Goal: Transaction & Acquisition: Book appointment/travel/reservation

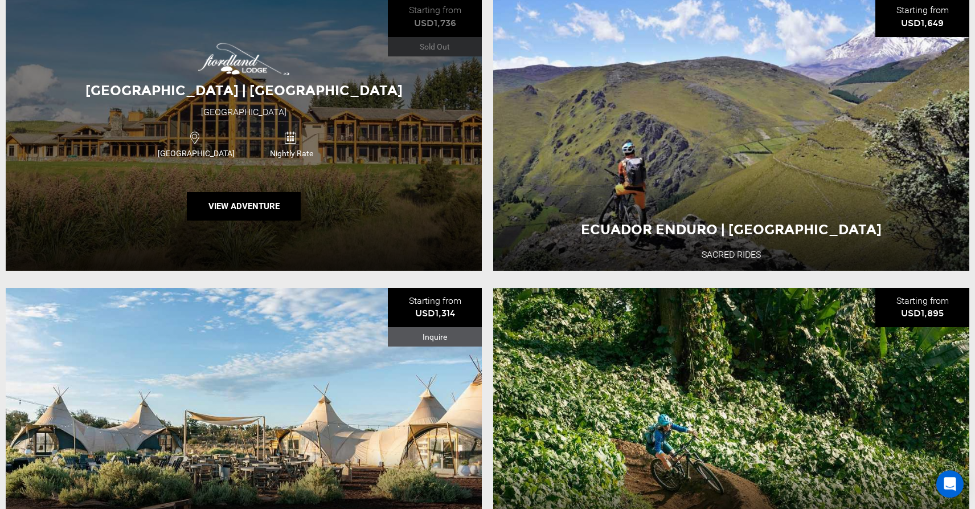
scroll to position [229, 0]
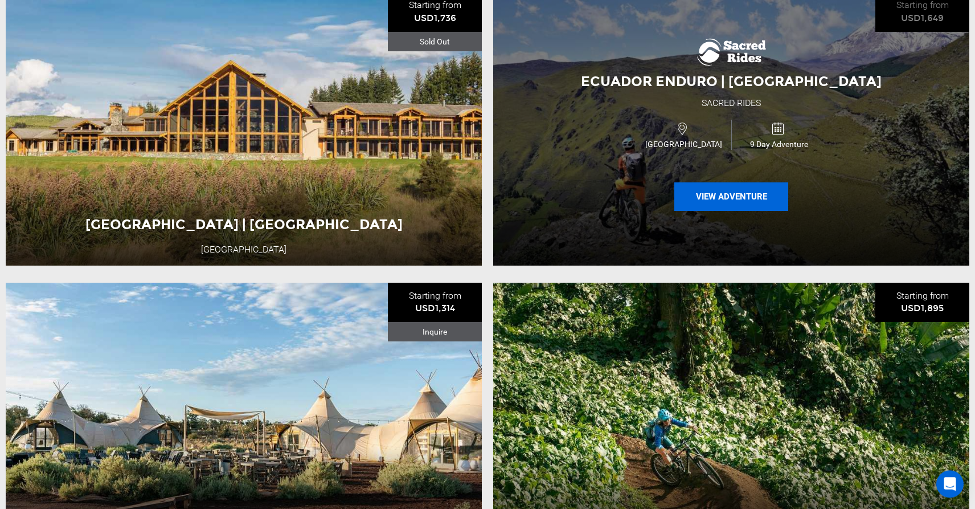
click at [723, 200] on button "View Adventure" at bounding box center [731, 196] width 114 height 28
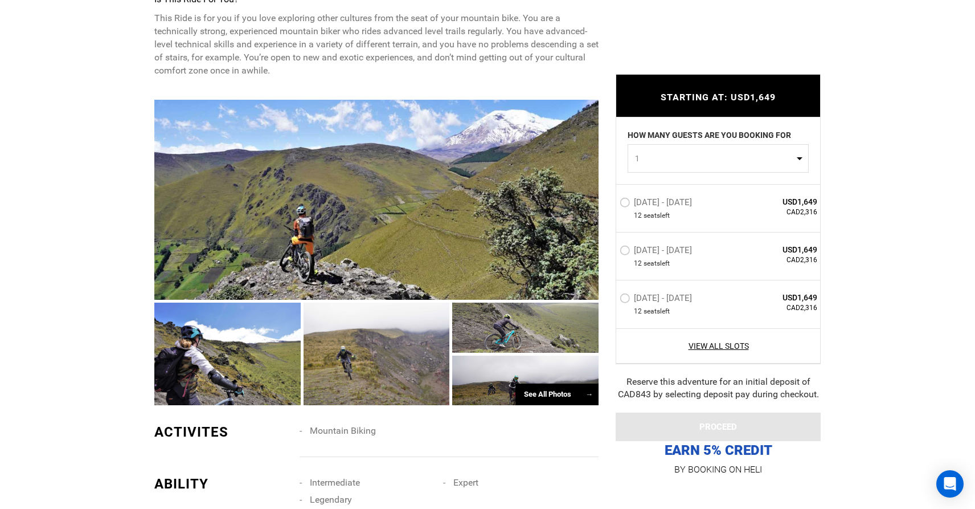
scroll to position [679, 0]
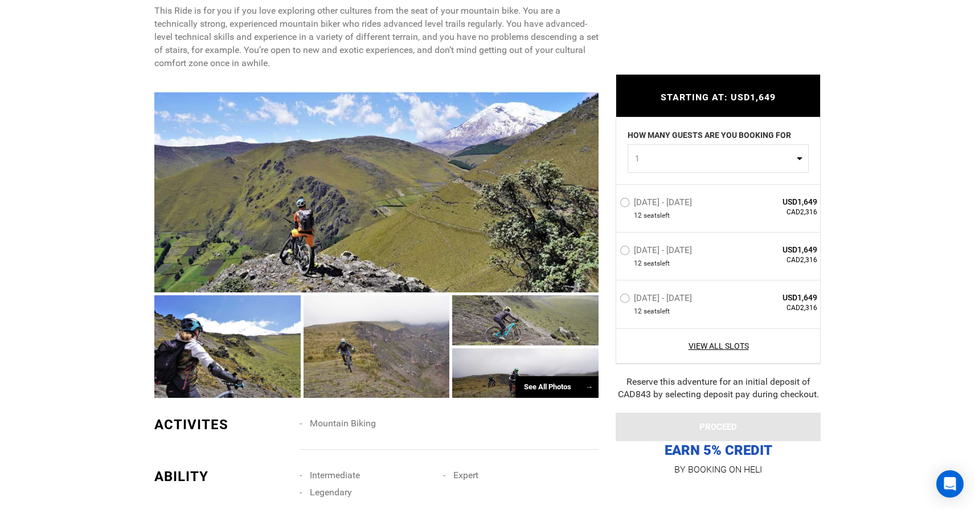
click at [232, 330] on div at bounding box center [227, 346] width 146 height 102
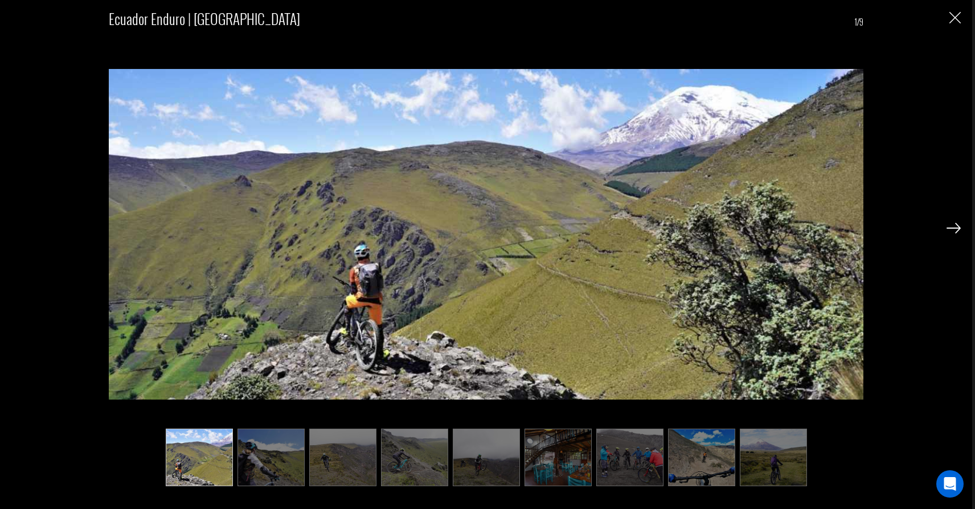
click at [954, 228] on img at bounding box center [953, 228] width 14 height 10
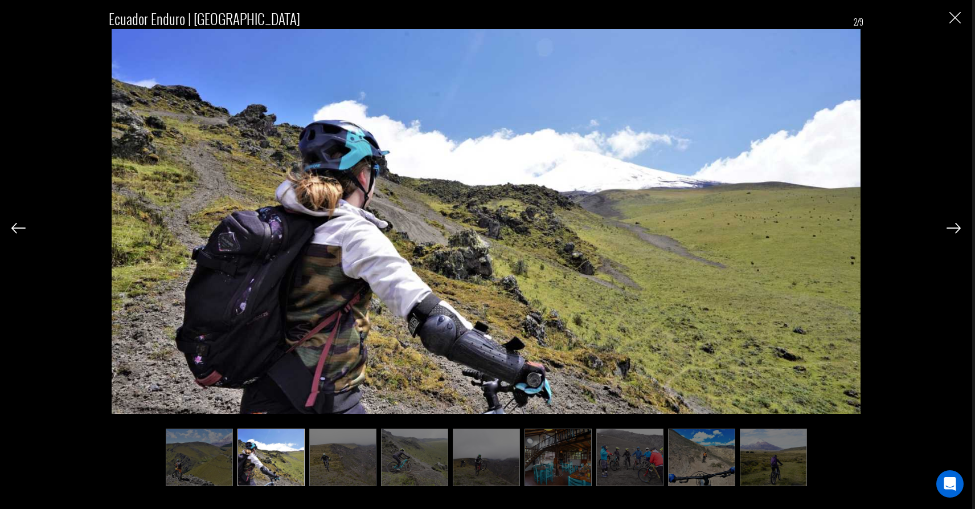
click at [954, 228] on img at bounding box center [953, 228] width 14 height 10
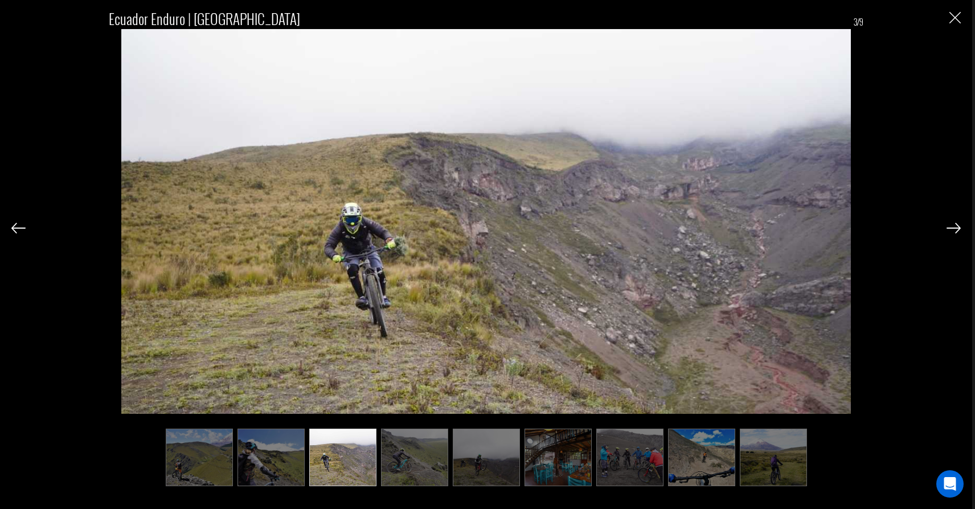
click at [954, 228] on img at bounding box center [953, 228] width 14 height 10
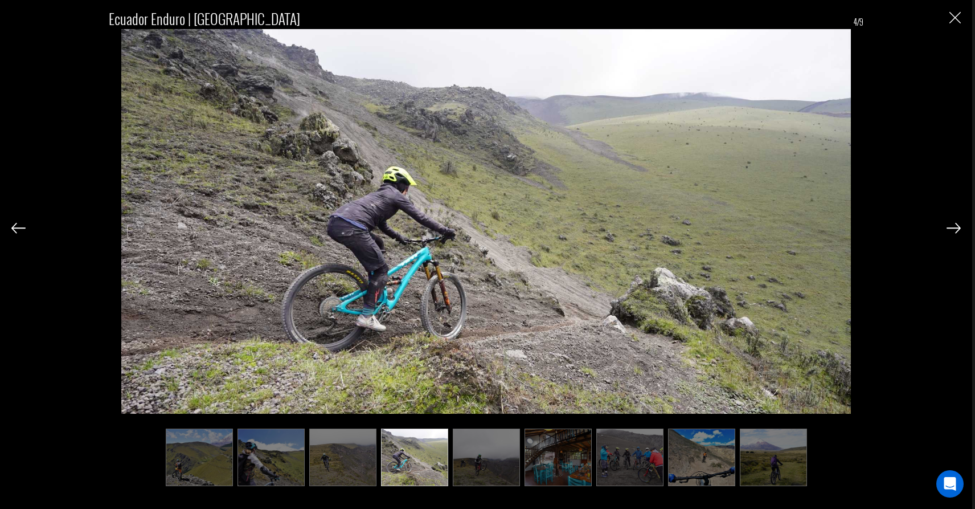
click at [954, 228] on img at bounding box center [953, 228] width 14 height 10
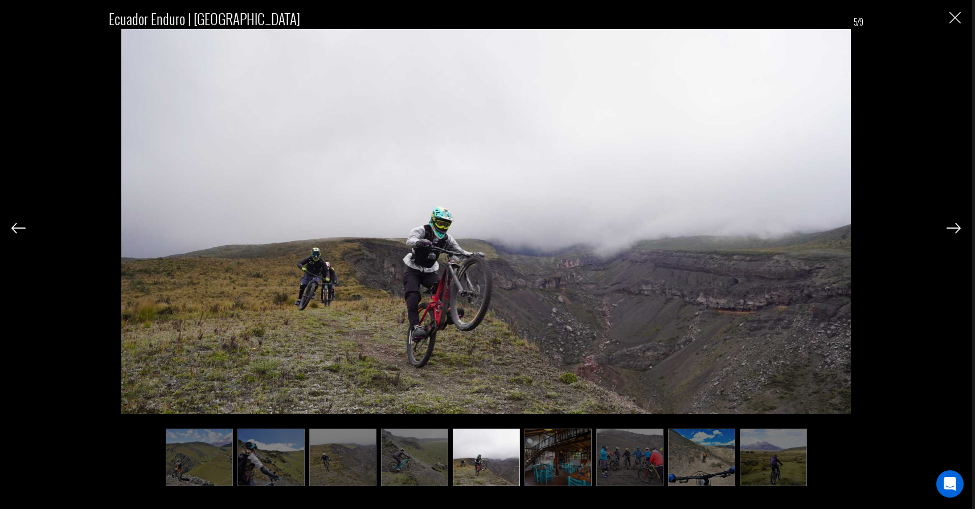
click at [954, 228] on img at bounding box center [953, 228] width 14 height 10
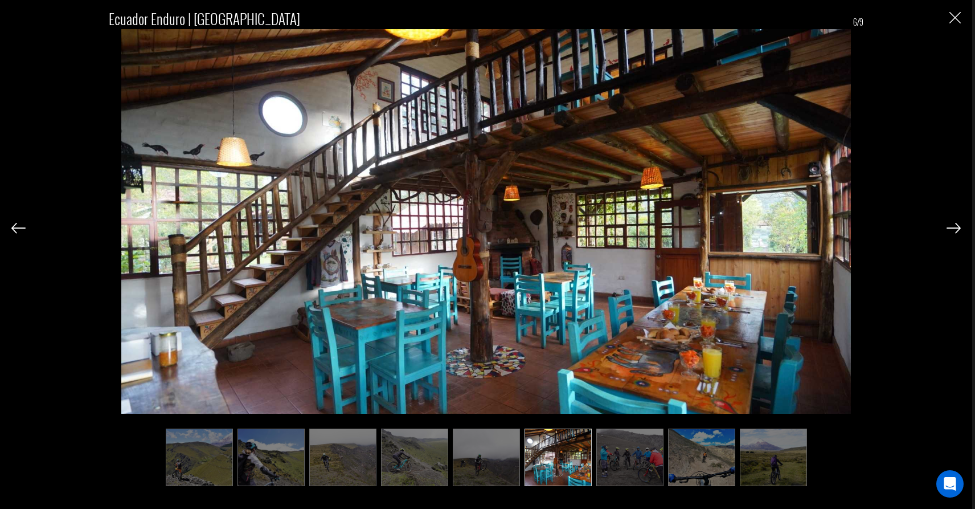
click at [954, 228] on img at bounding box center [953, 228] width 14 height 10
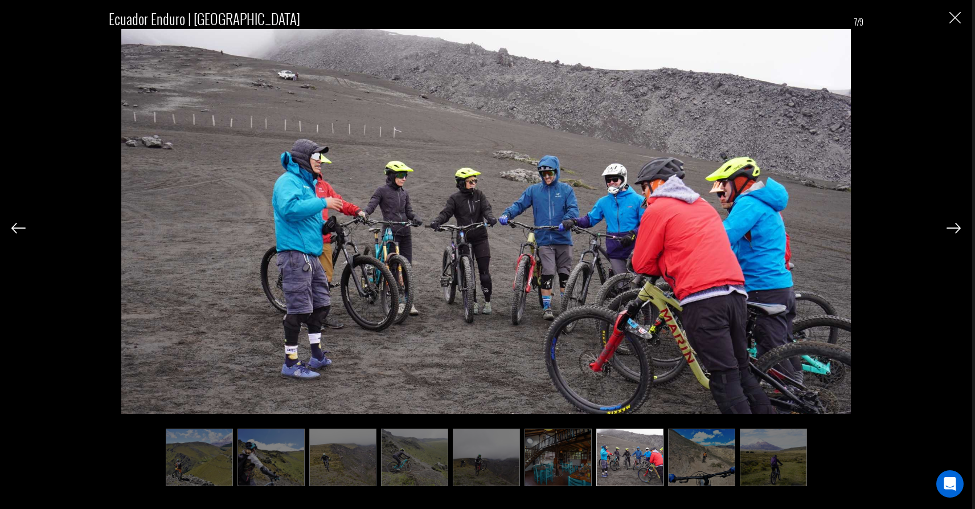
click at [954, 228] on img at bounding box center [953, 228] width 14 height 10
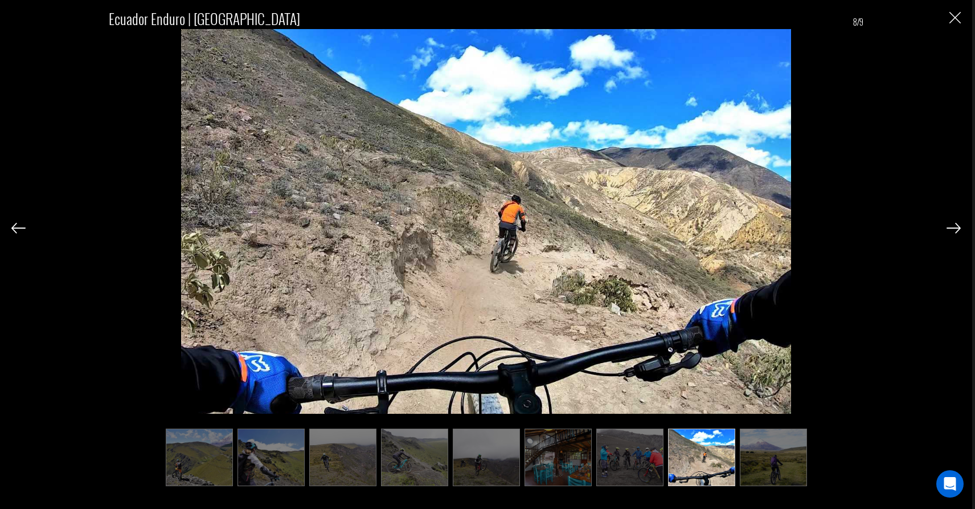
click at [954, 228] on img at bounding box center [953, 228] width 14 height 10
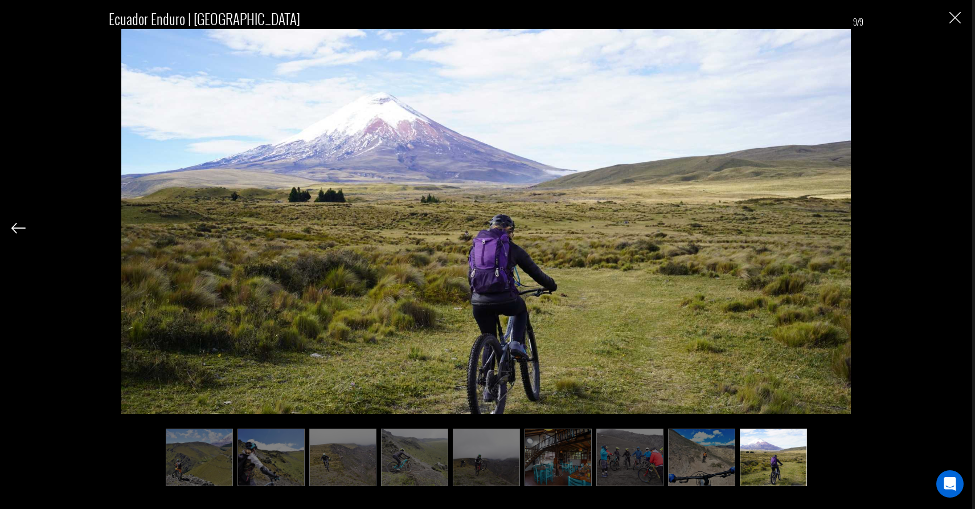
click at [954, 228] on div "Ecuador Enduro | [GEOGRAPHIC_DATA] 9/9" at bounding box center [485, 241] width 949 height 483
click at [961, 24] on div "Ecuador Enduro | [GEOGRAPHIC_DATA] 9/9" at bounding box center [486, 254] width 972 height 509
click at [960, 13] on img "Close" at bounding box center [954, 17] width 11 height 11
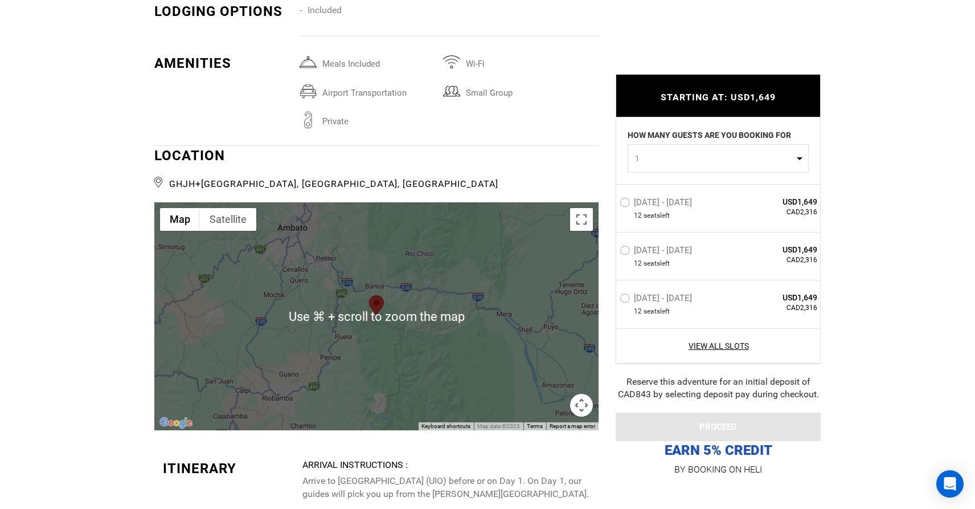
scroll to position [1733, 0]
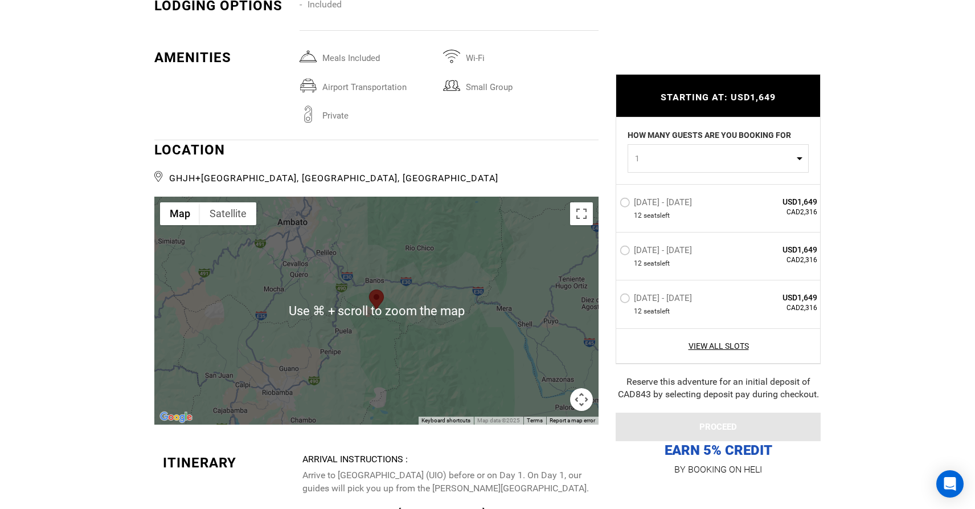
click at [403, 357] on div at bounding box center [376, 310] width 444 height 228
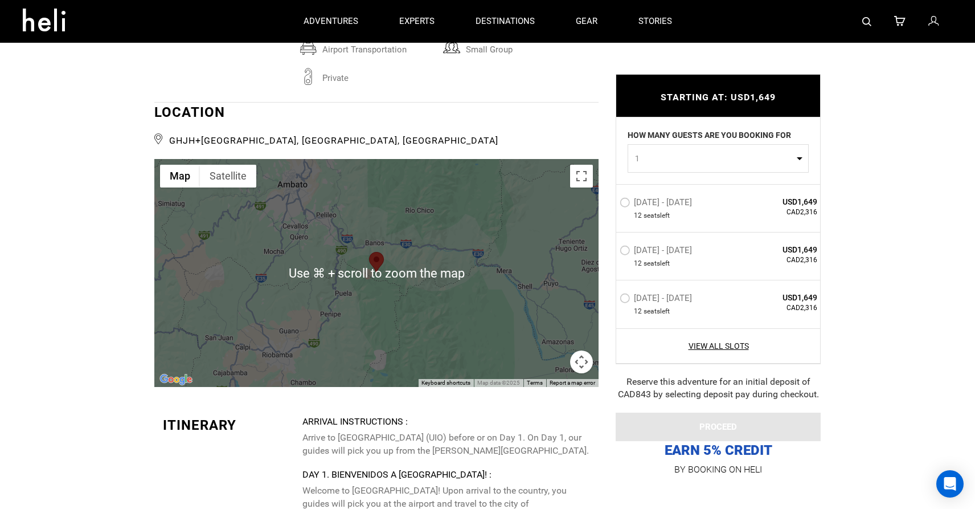
scroll to position [1741, 0]
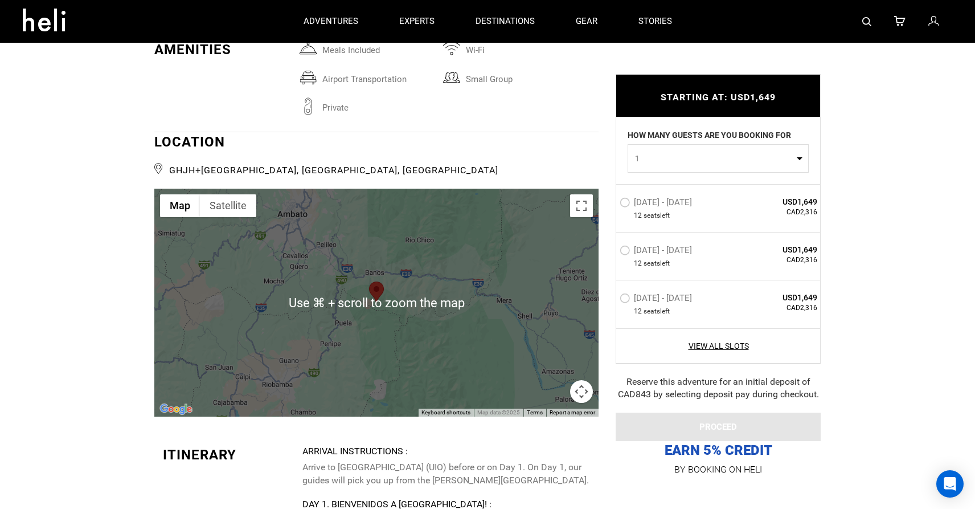
click at [586, 396] on button "Map camera controls" at bounding box center [581, 391] width 23 height 23
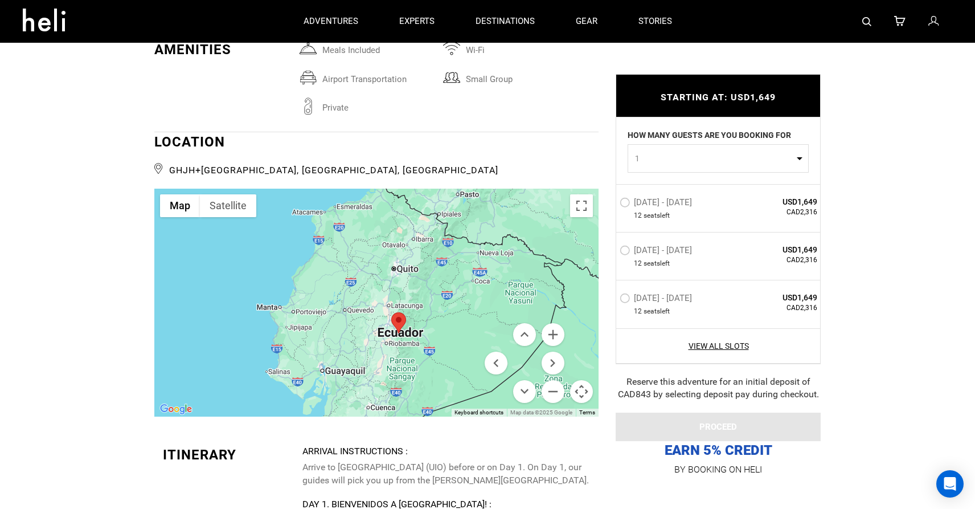
click at [630, 297] on label "[DATE] - [DATE]" at bounding box center [657, 300] width 75 height 14
click at [612, 297] on input "[DATE] - [DATE]" at bounding box center [612, 302] width 0 height 24
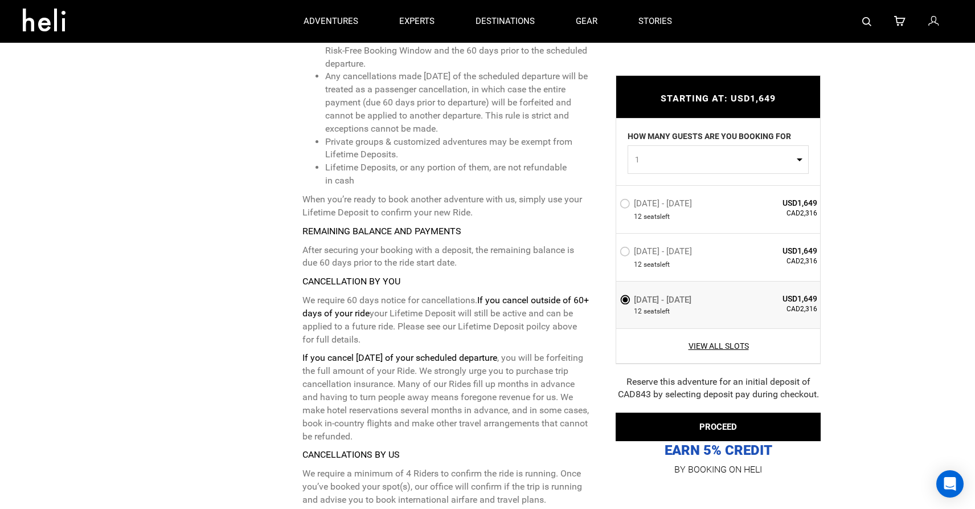
scroll to position [4435, 0]
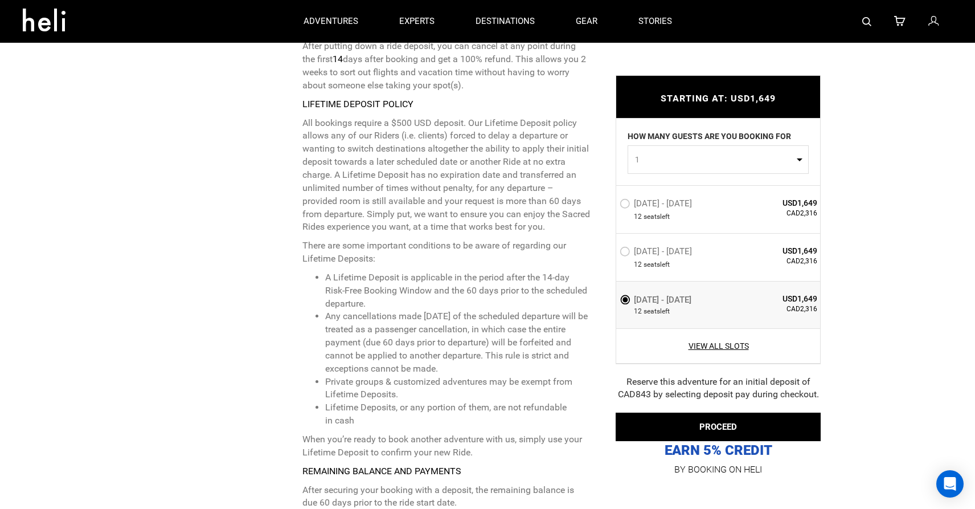
click at [766, 170] on button "1" at bounding box center [718, 159] width 181 height 28
click at [703, 207] on link "2" at bounding box center [718, 208] width 180 height 20
select select "2"
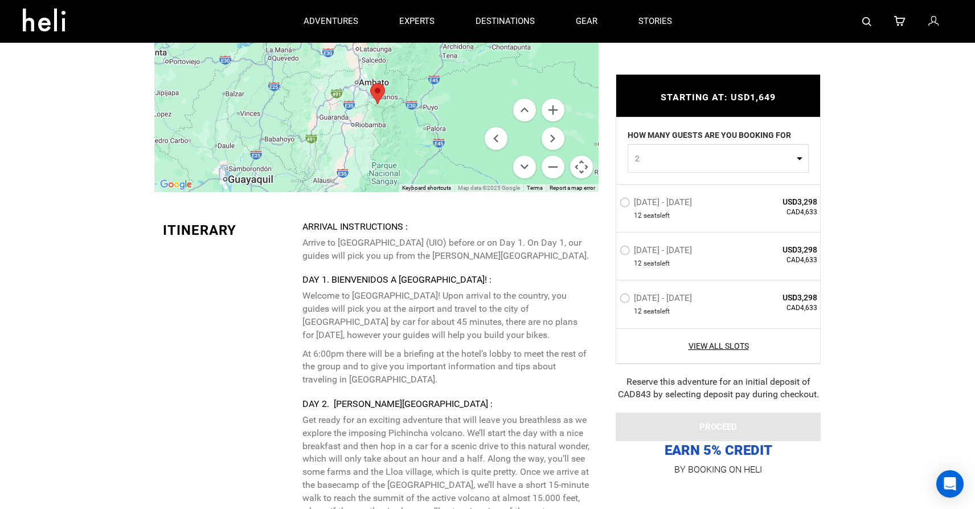
scroll to position [1941, 0]
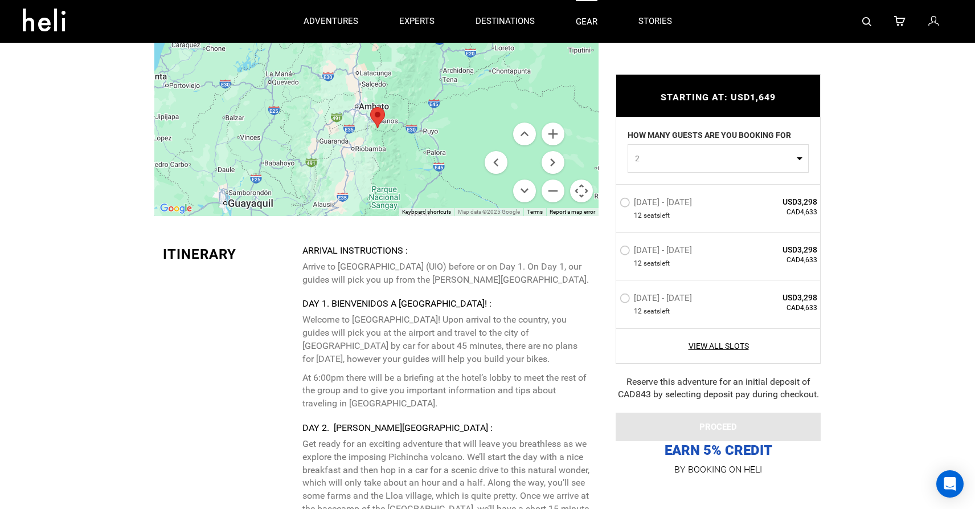
click at [589, 22] on link "gear" at bounding box center [587, 21] width 22 height 43
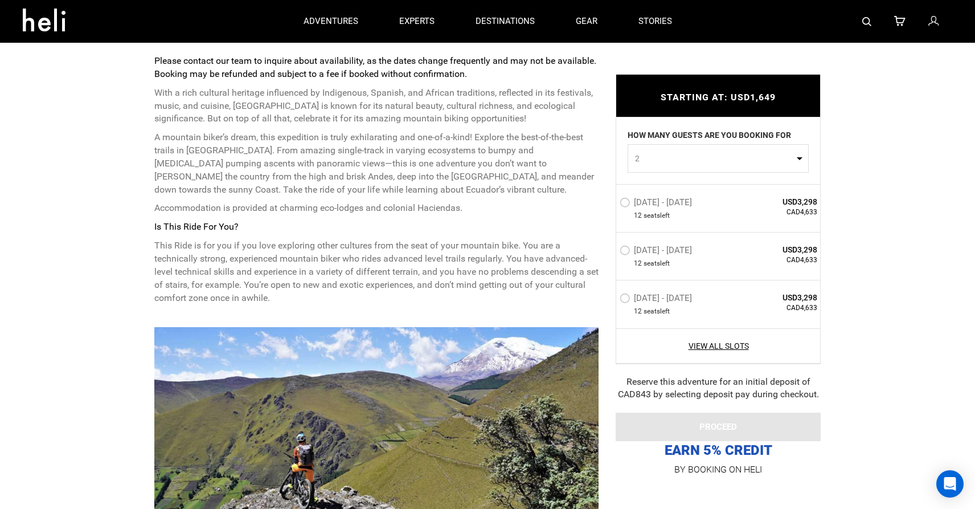
scroll to position [0, 0]
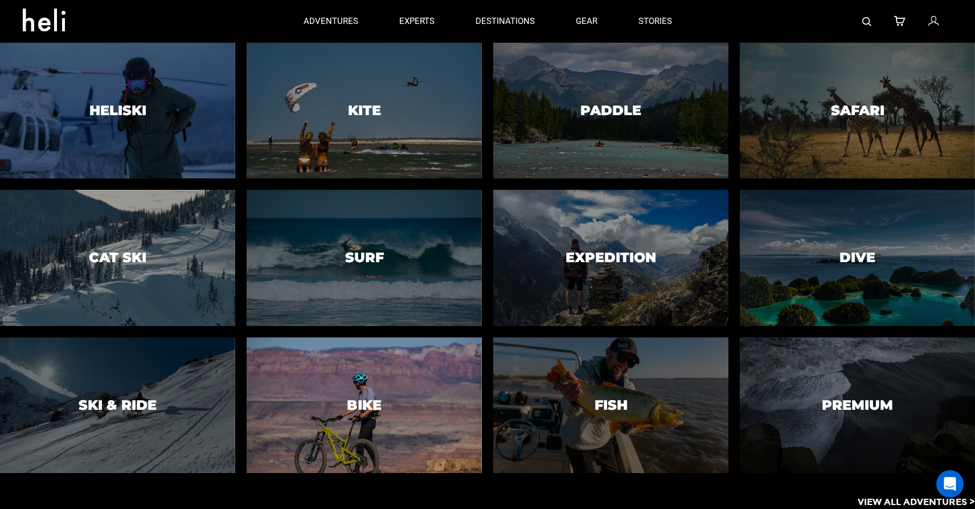
click at [338, 401] on div at bounding box center [364, 404] width 240 height 138
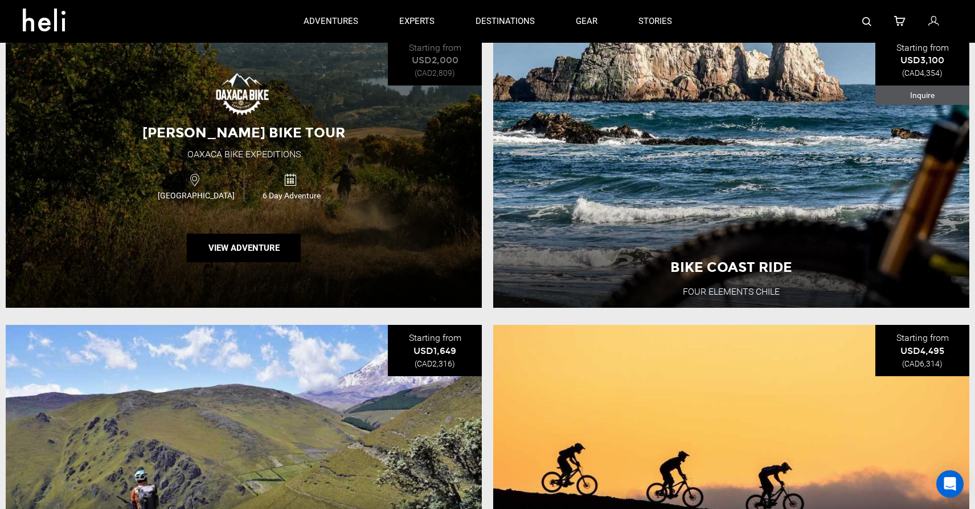
scroll to position [790, 0]
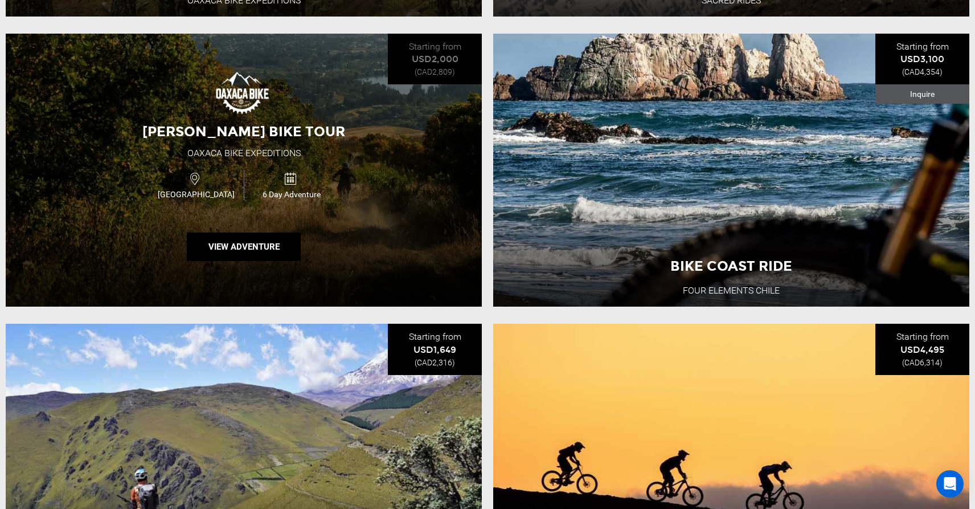
click at [373, 210] on div "[PERSON_NAME] Bike Tour Oaxaca Bike Expeditions [GEOGRAPHIC_DATA] 6 Day Adventu…" at bounding box center [244, 170] width 476 height 273
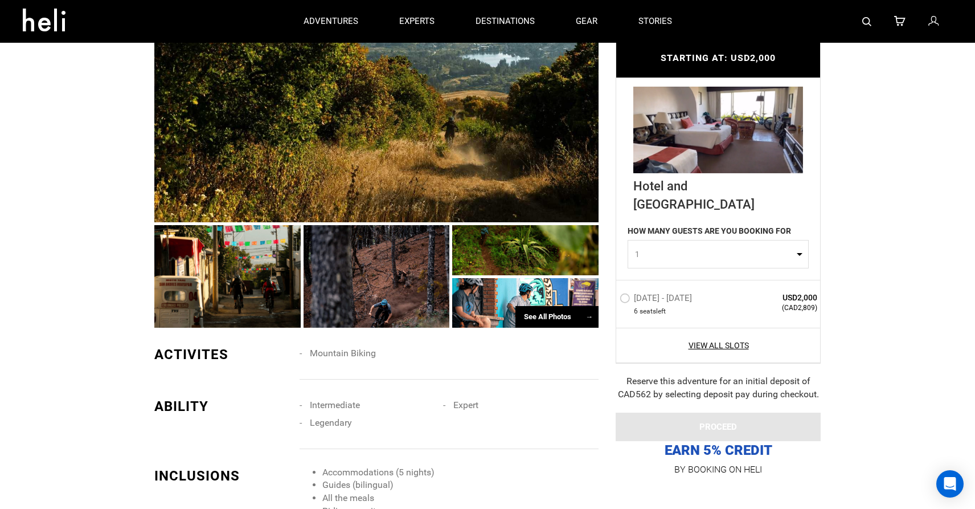
scroll to position [628, 0]
click at [405, 280] on div at bounding box center [377, 276] width 146 height 102
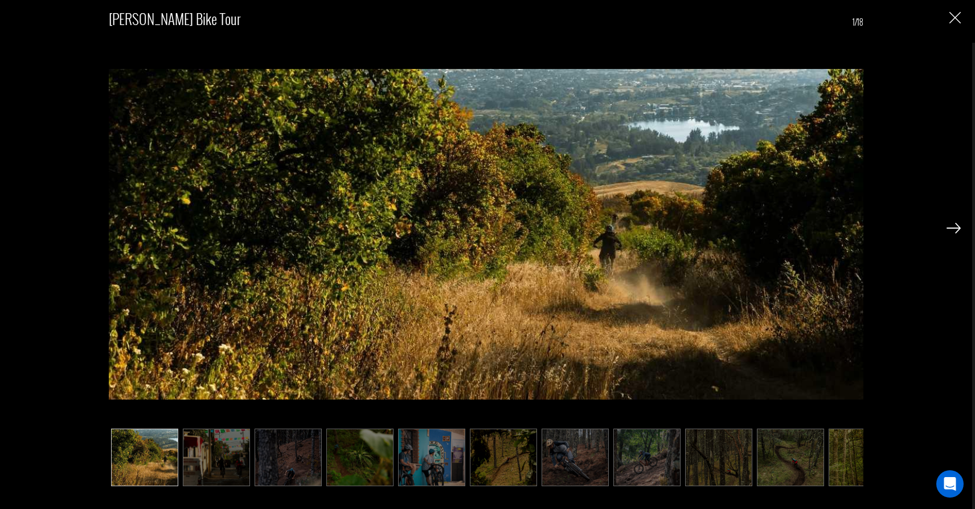
click at [956, 227] on img at bounding box center [953, 228] width 14 height 10
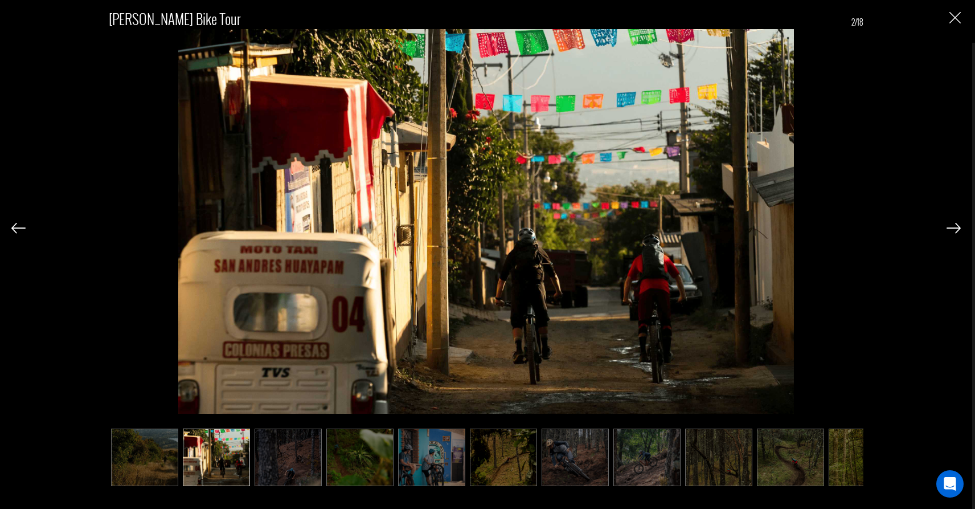
click at [956, 227] on img at bounding box center [953, 228] width 14 height 10
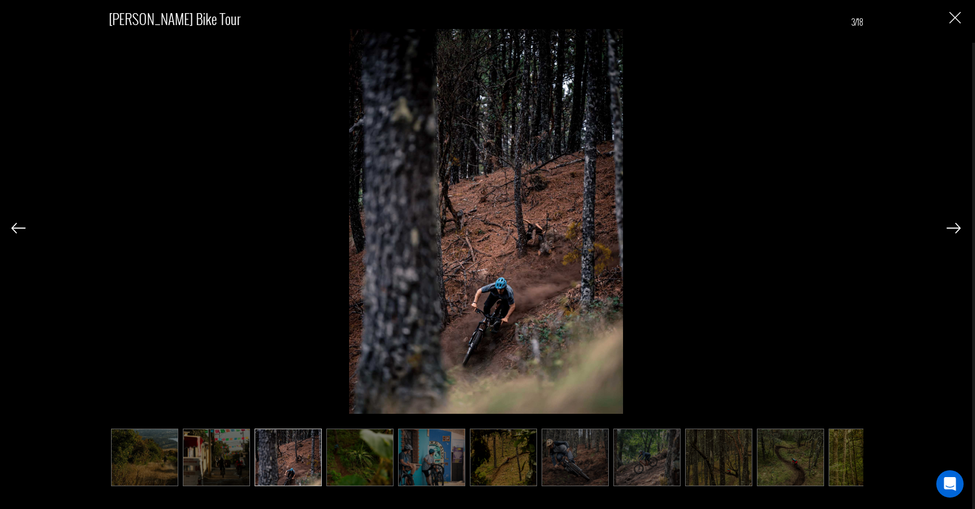
click at [956, 227] on img at bounding box center [953, 228] width 14 height 10
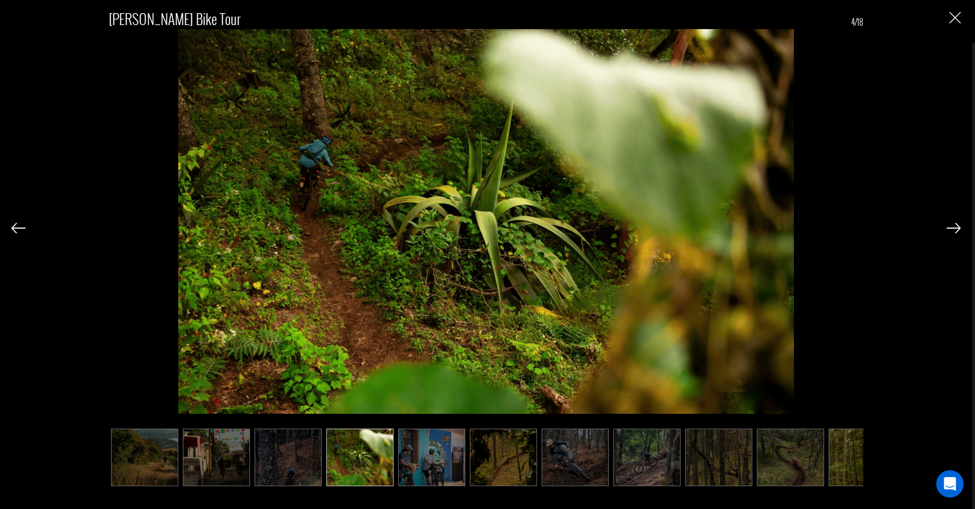
click at [956, 227] on img at bounding box center [953, 228] width 14 height 10
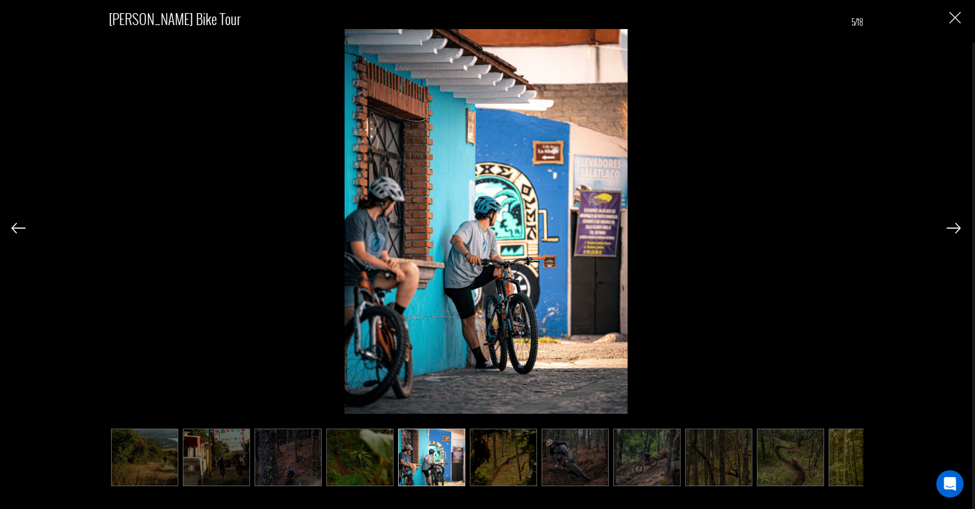
click at [956, 227] on img at bounding box center [953, 228] width 14 height 10
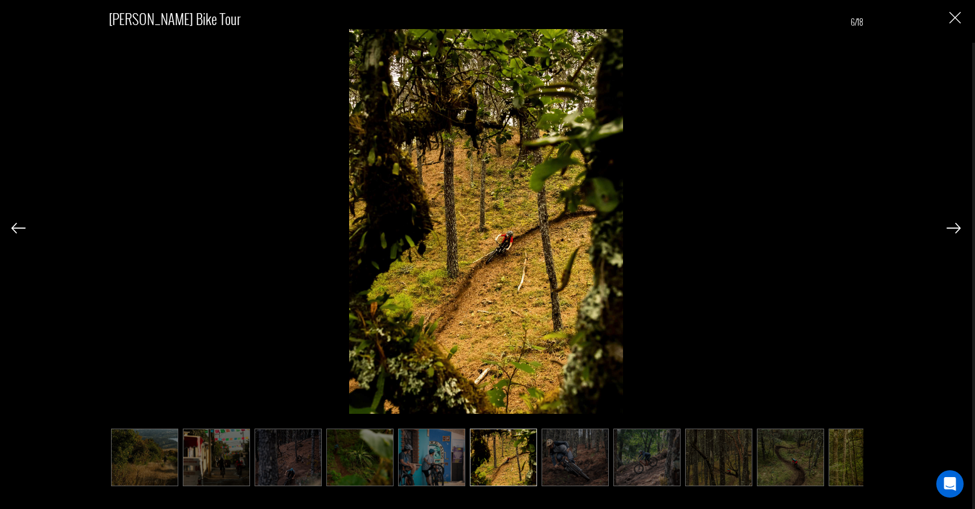
click at [956, 227] on img at bounding box center [953, 228] width 14 height 10
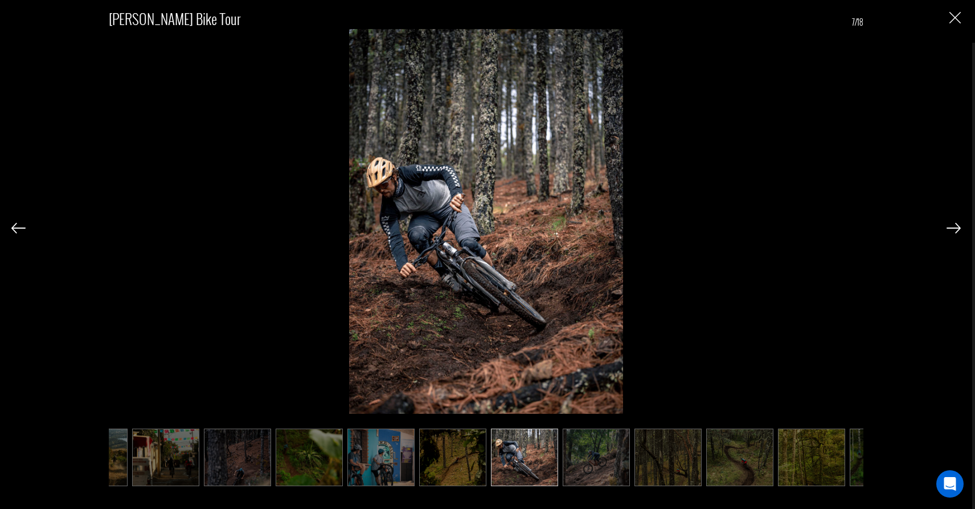
click at [956, 227] on img at bounding box center [953, 228] width 14 height 10
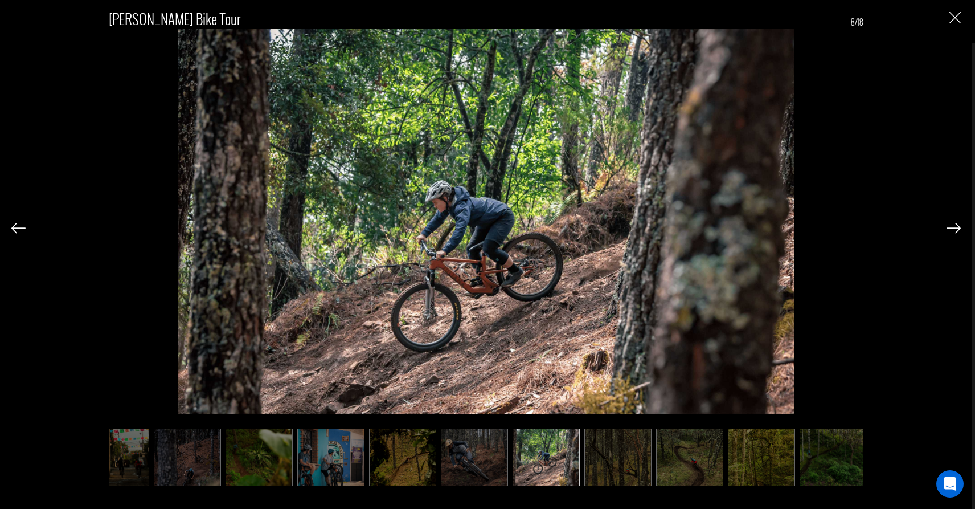
click at [956, 227] on img at bounding box center [953, 228] width 14 height 10
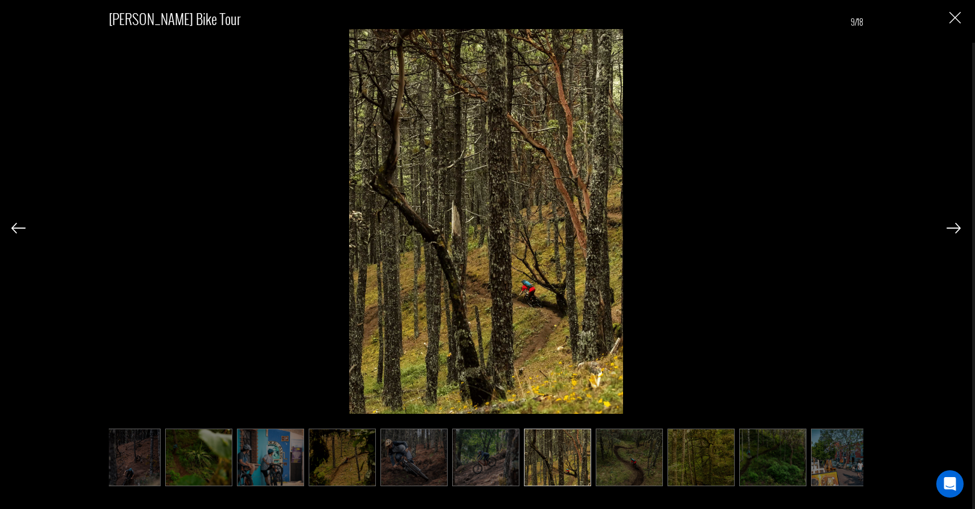
click at [956, 227] on img at bounding box center [953, 228] width 14 height 10
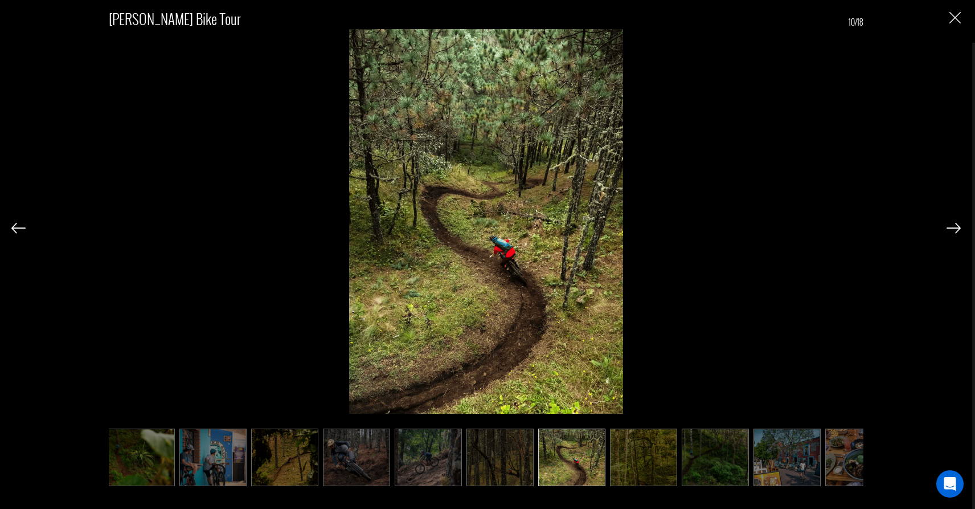
click at [956, 227] on img at bounding box center [953, 228] width 14 height 10
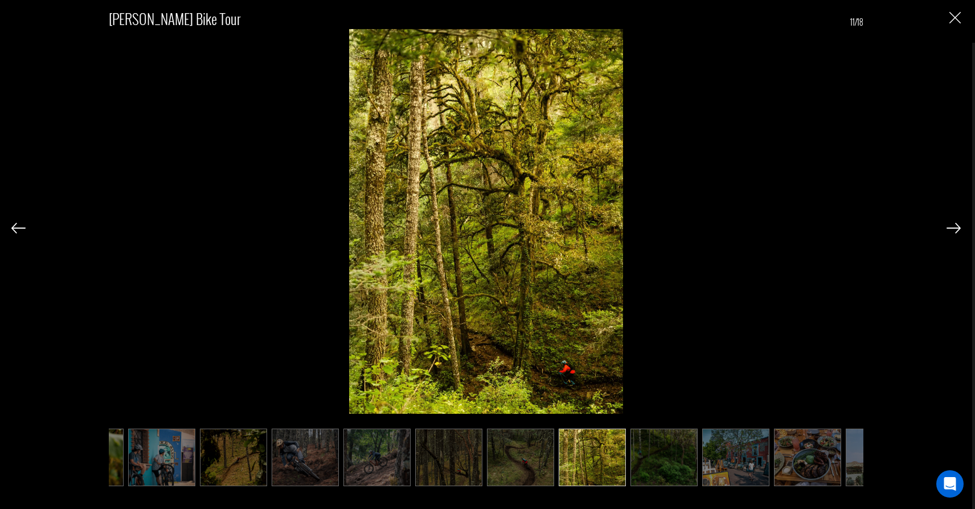
click at [956, 227] on img at bounding box center [953, 228] width 14 height 10
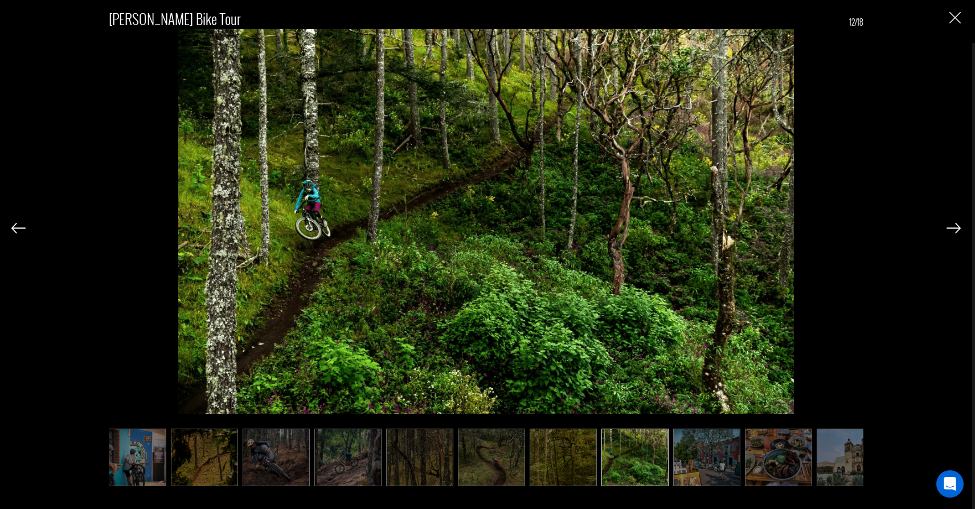
click at [956, 227] on img at bounding box center [953, 228] width 14 height 10
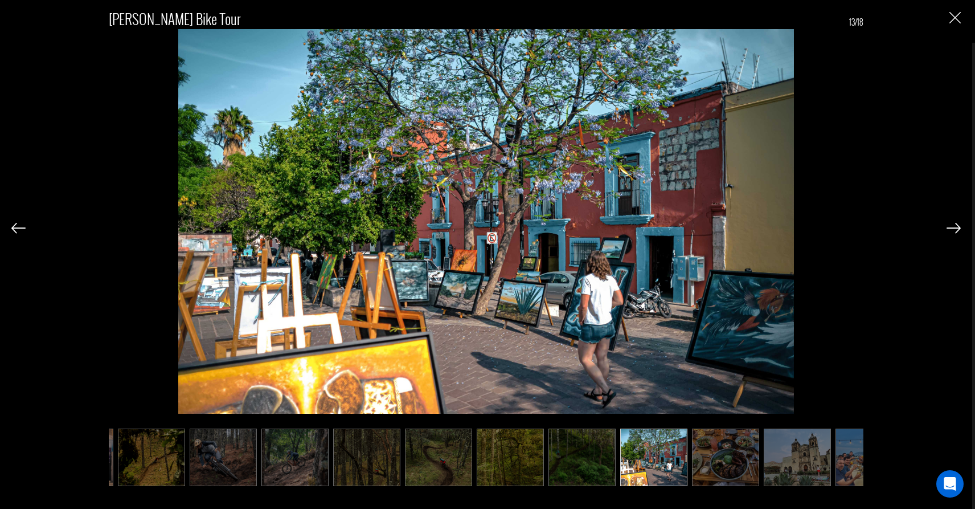
click at [956, 227] on img at bounding box center [953, 228] width 14 height 10
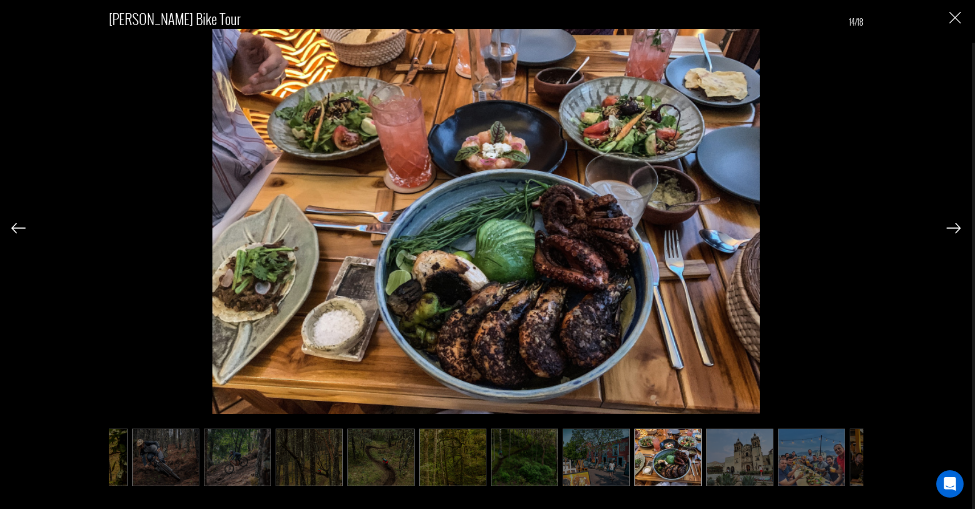
click at [956, 227] on img at bounding box center [953, 228] width 14 height 10
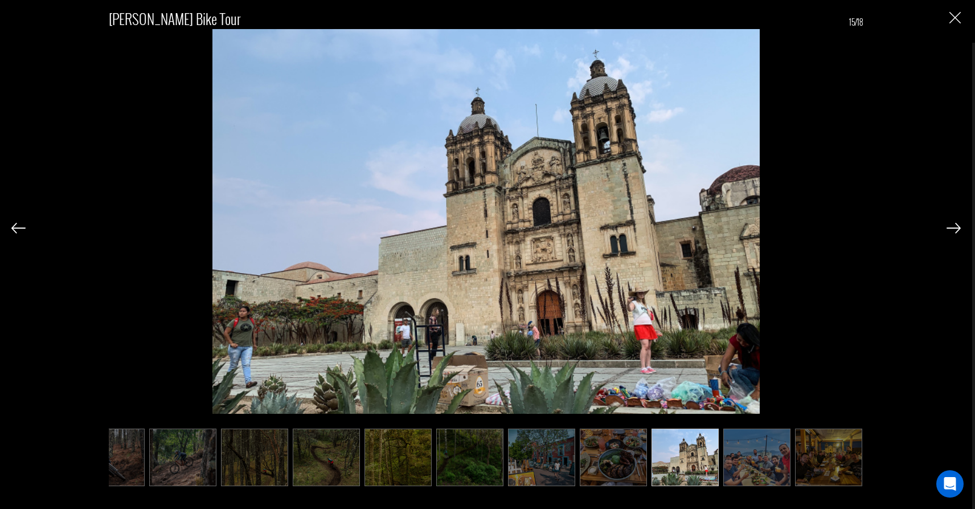
click at [956, 227] on img at bounding box center [953, 228] width 14 height 10
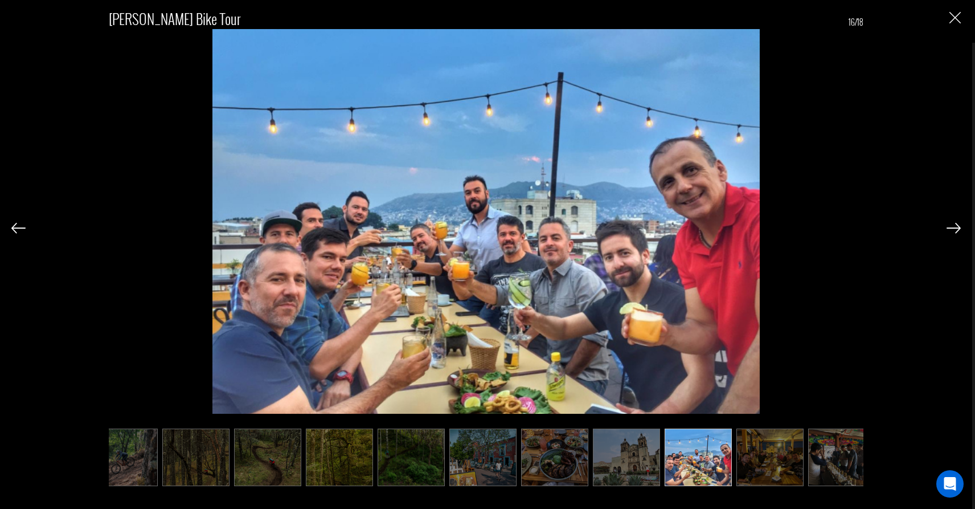
click at [956, 227] on img at bounding box center [953, 228] width 14 height 10
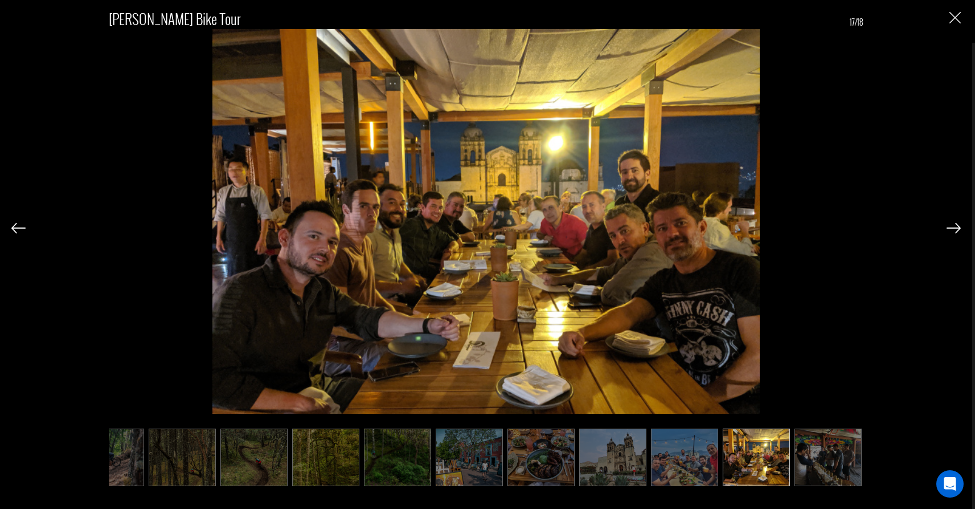
scroll to position [0, 536]
click at [949, 227] on img at bounding box center [953, 228] width 14 height 10
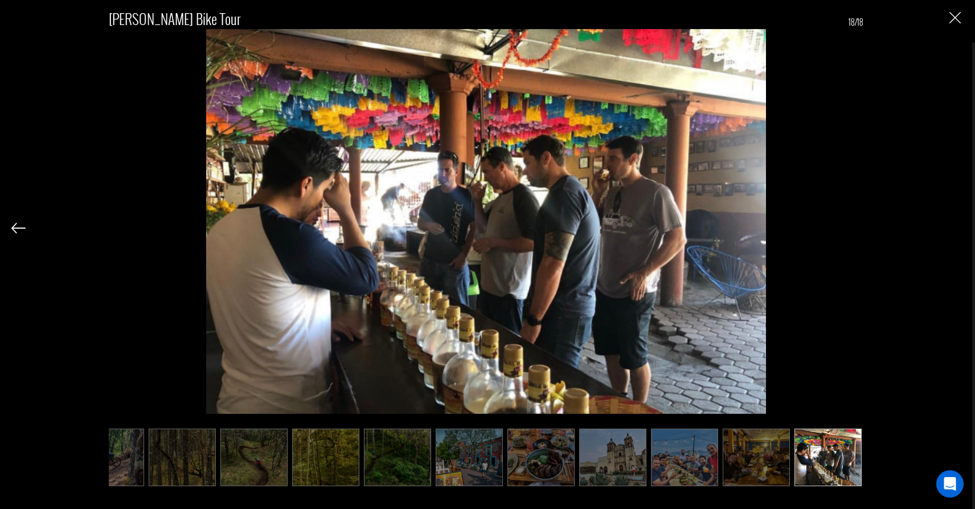
click at [949, 227] on div "[PERSON_NAME] Bike Tour 18/18" at bounding box center [485, 241] width 949 height 483
click at [958, 19] on img "Close" at bounding box center [954, 17] width 11 height 11
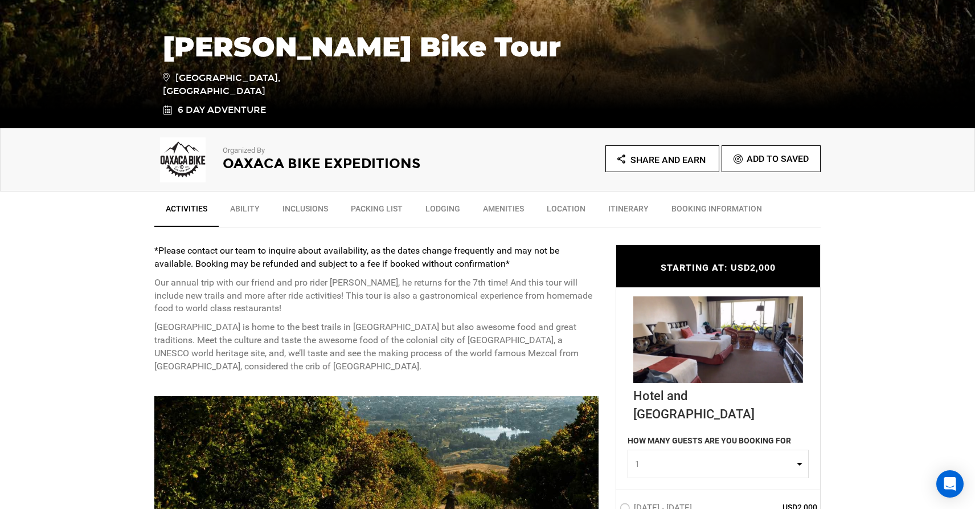
scroll to position [260, 0]
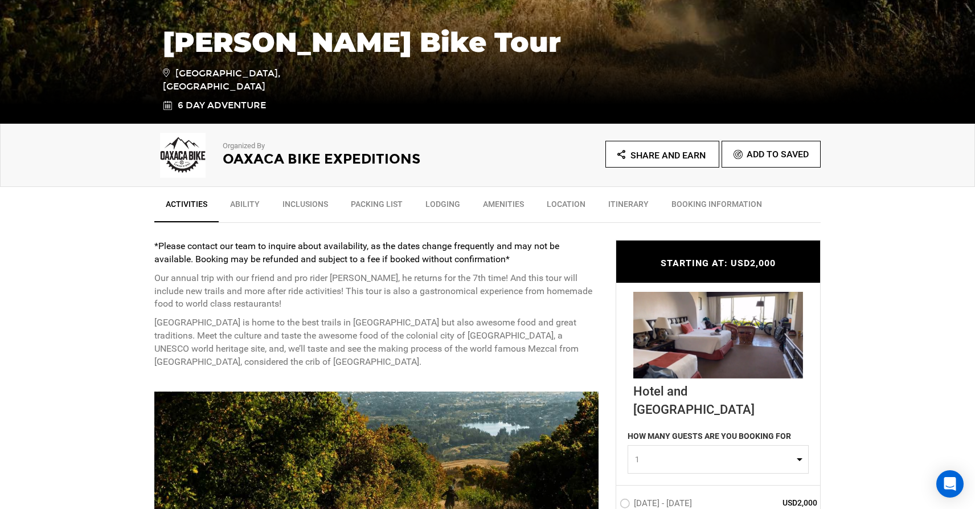
click at [300, 200] on link "Inclusions" at bounding box center [305, 206] width 68 height 28
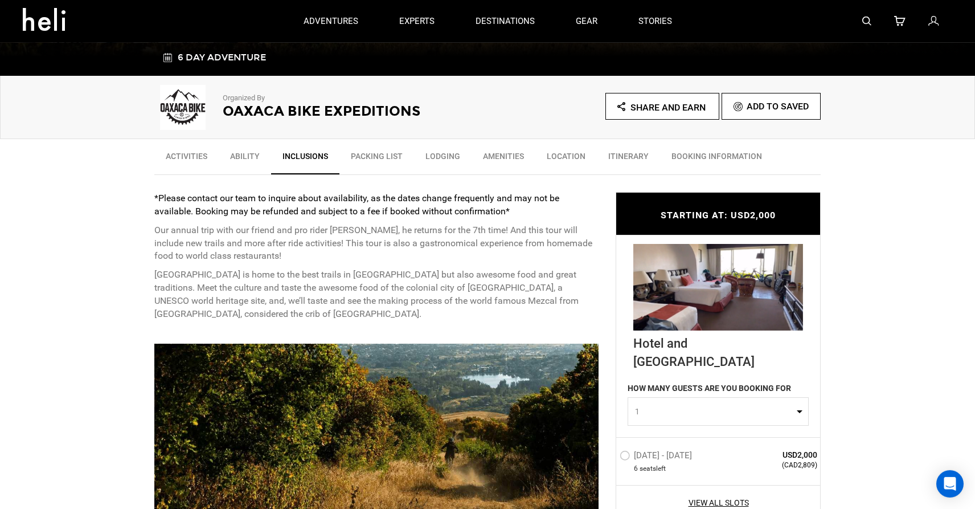
scroll to position [309, 0]
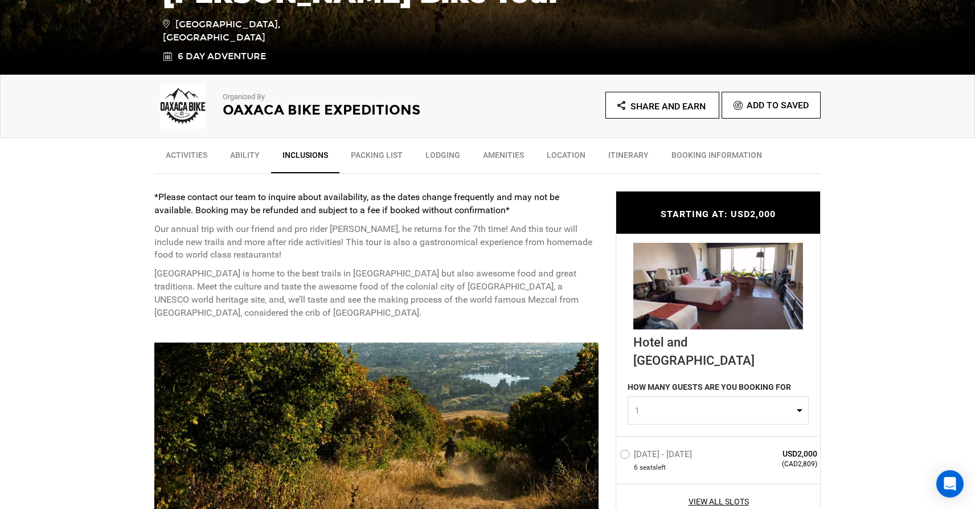
click at [442, 158] on link "Lodging" at bounding box center [443, 157] width 58 height 28
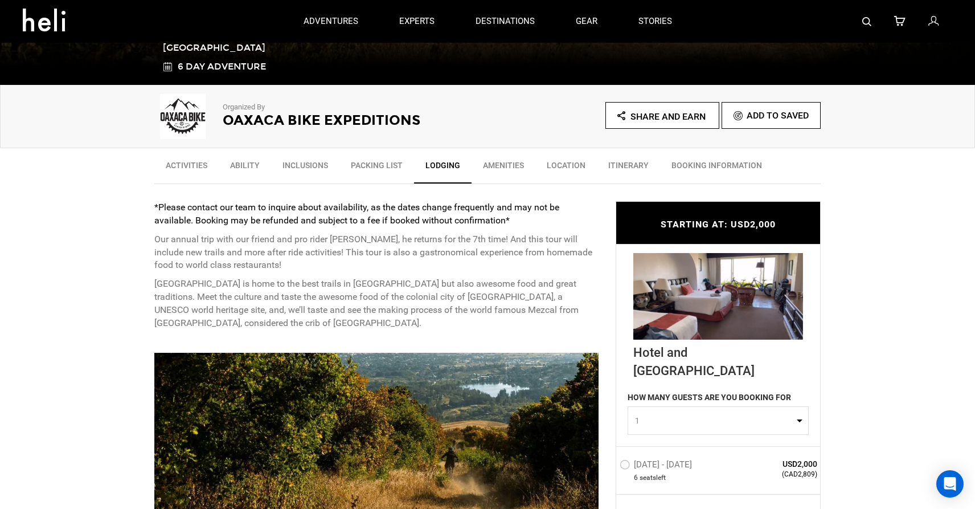
scroll to position [292, 0]
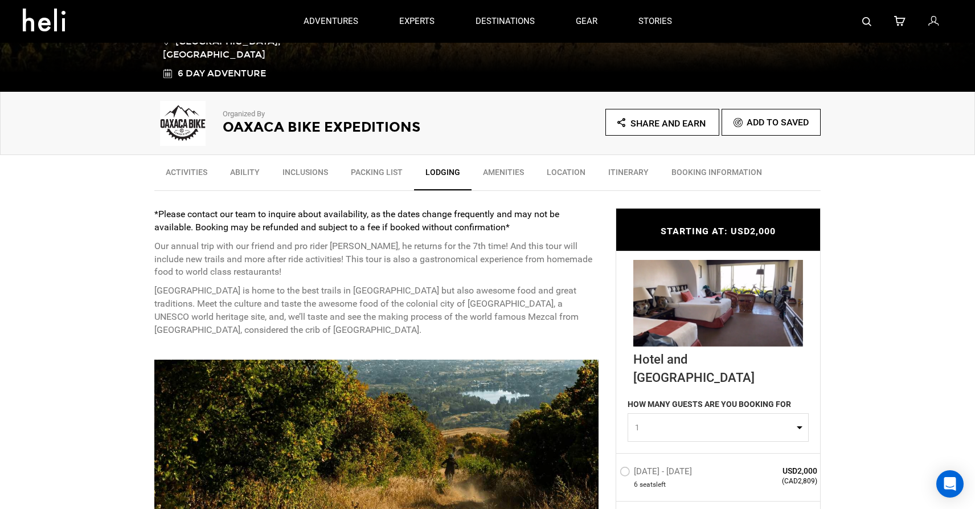
click at [235, 171] on link "Ability" at bounding box center [245, 175] width 52 height 28
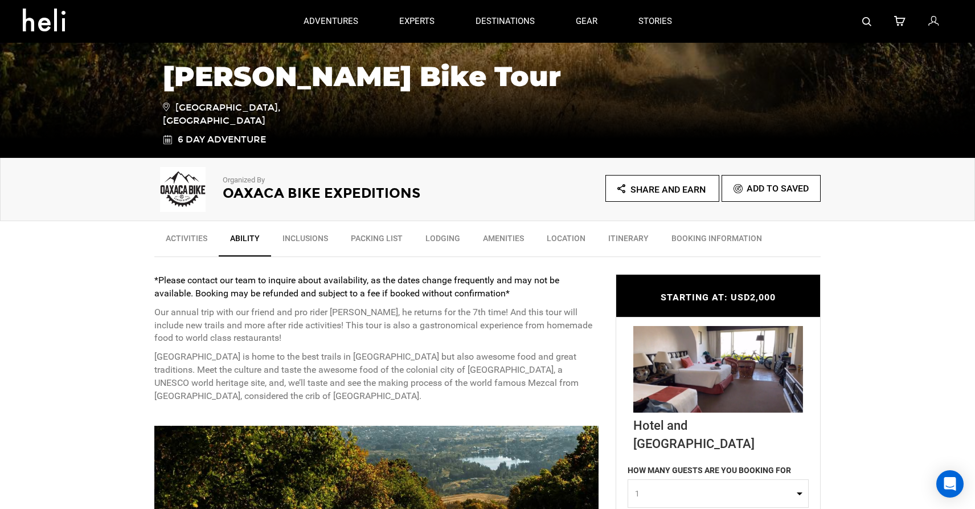
scroll to position [218, 0]
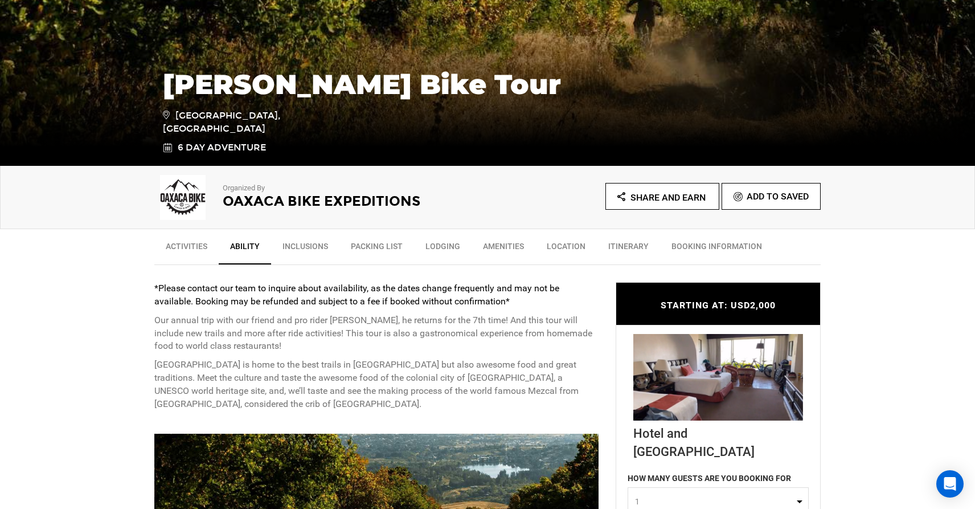
click at [195, 253] on link "Activities" at bounding box center [186, 249] width 64 height 28
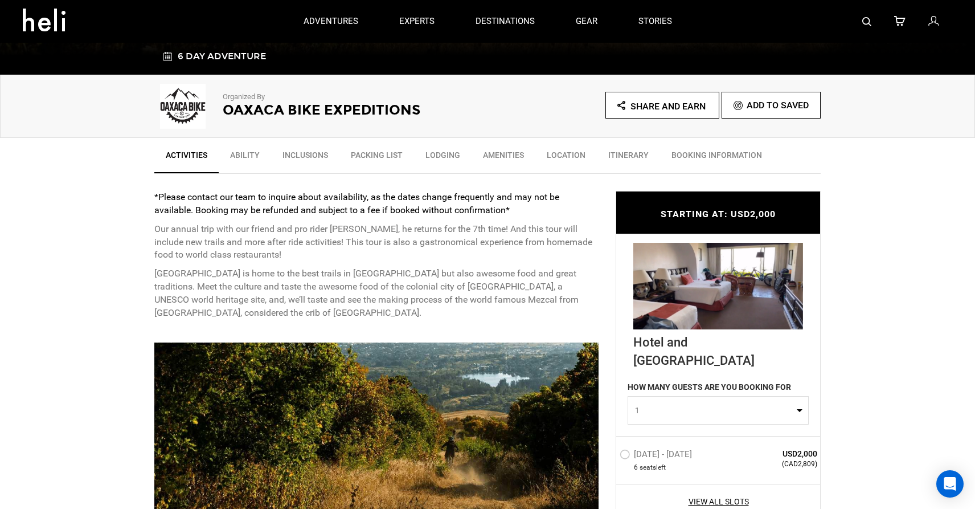
scroll to position [239, 0]
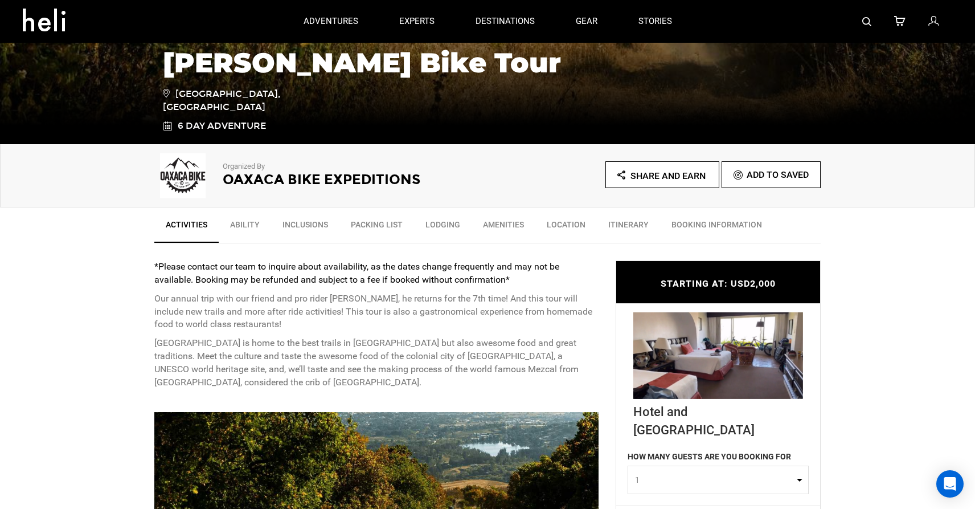
click at [620, 219] on link "Itinerary" at bounding box center [628, 227] width 63 height 28
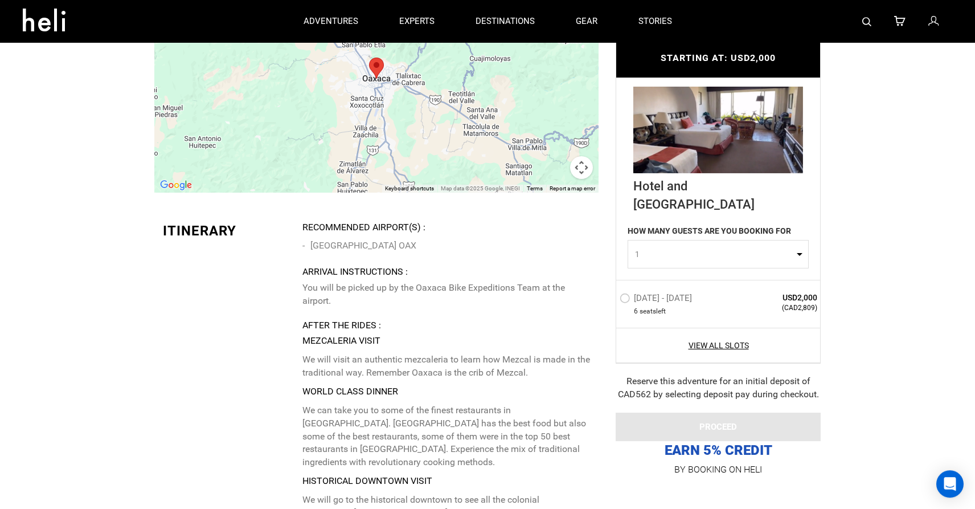
scroll to position [1960, 0]
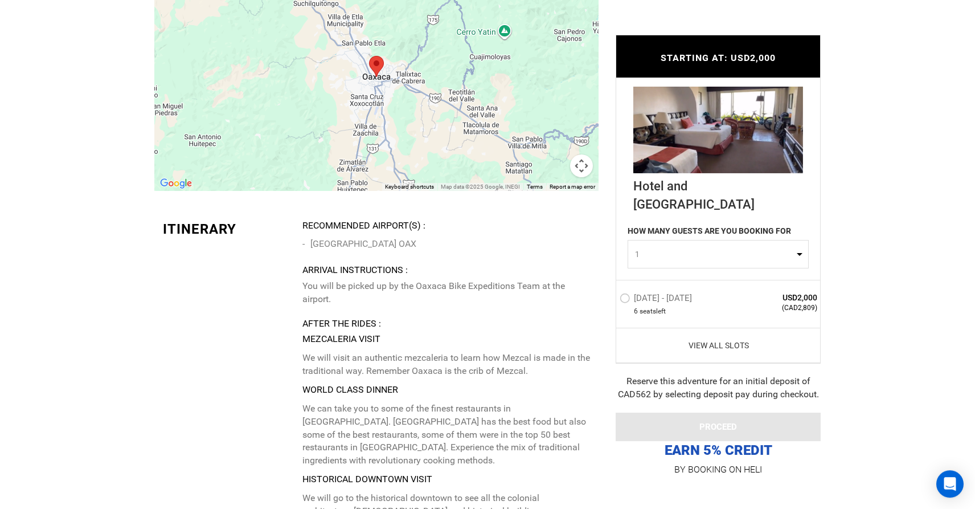
click at [692, 343] on link "View All Slots" at bounding box center [719, 344] width 198 height 11
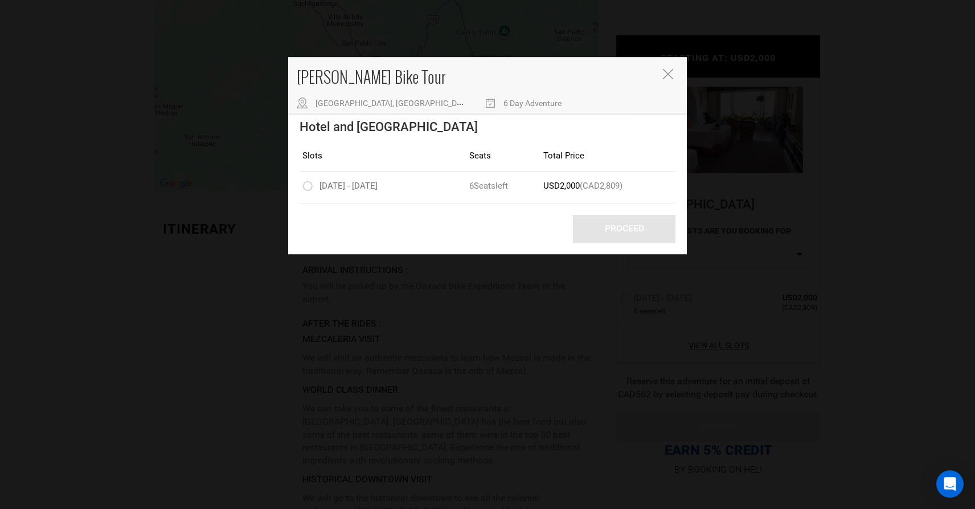
click at [668, 68] on div "[PERSON_NAME] Bike Tour [GEOGRAPHIC_DATA], [GEOGRAPHIC_DATA] 6 Day Adventure" at bounding box center [487, 85] width 399 height 57
click at [667, 72] on icon "Close" at bounding box center [668, 74] width 10 height 10
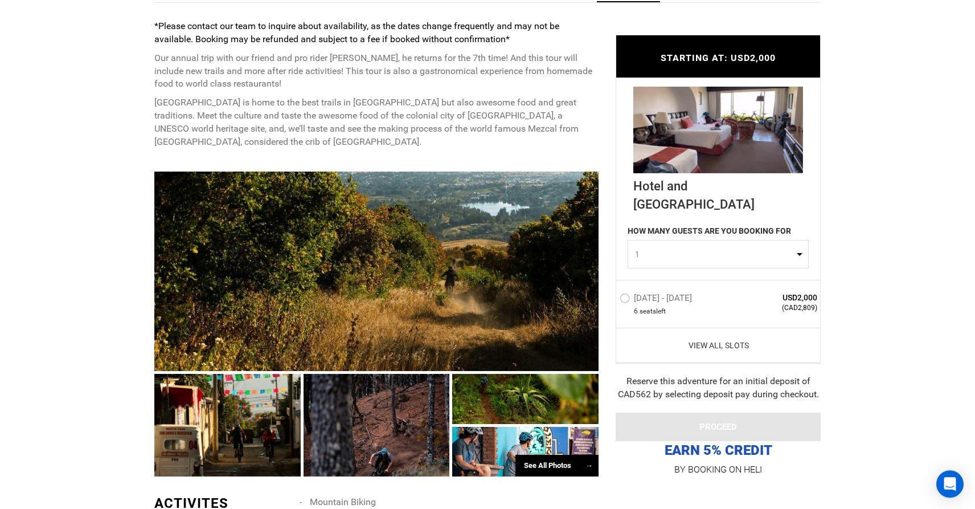
scroll to position [481, 0]
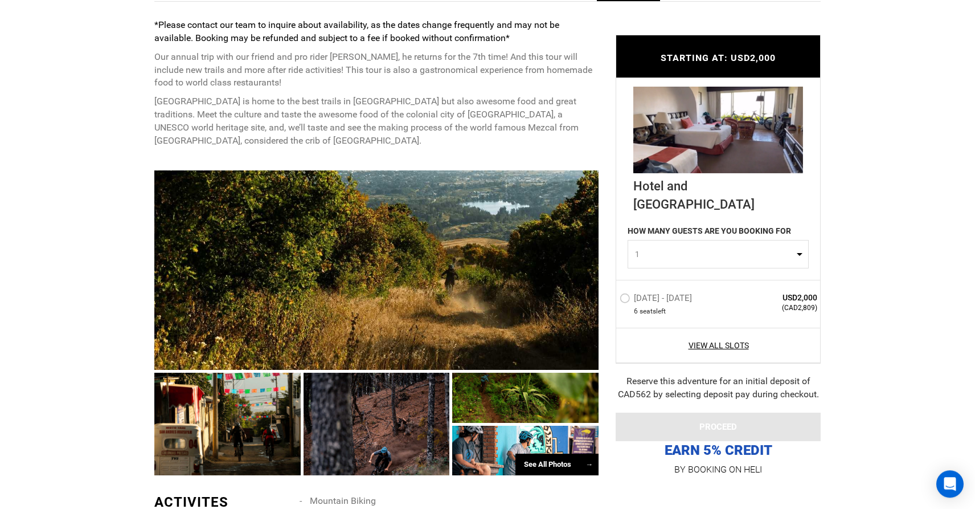
click at [258, 286] on div at bounding box center [376, 270] width 444 height 200
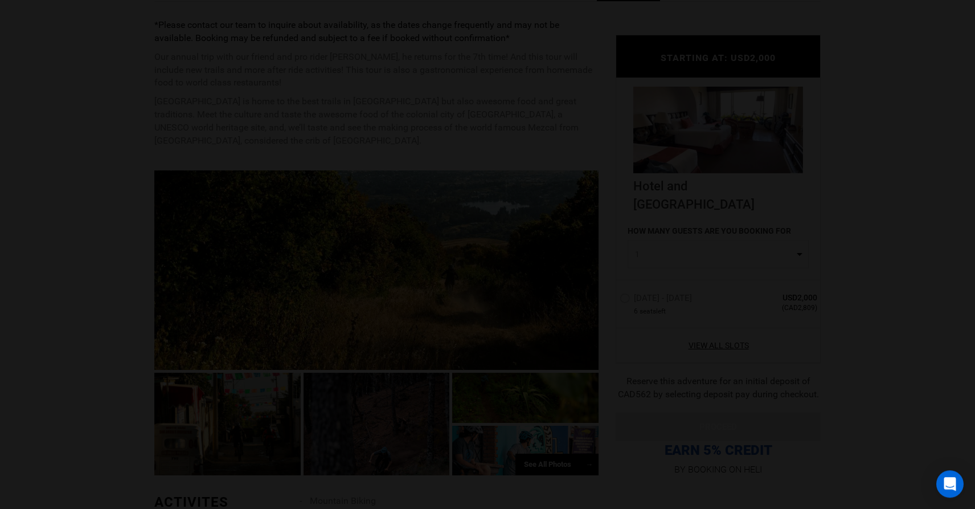
scroll to position [0, 401]
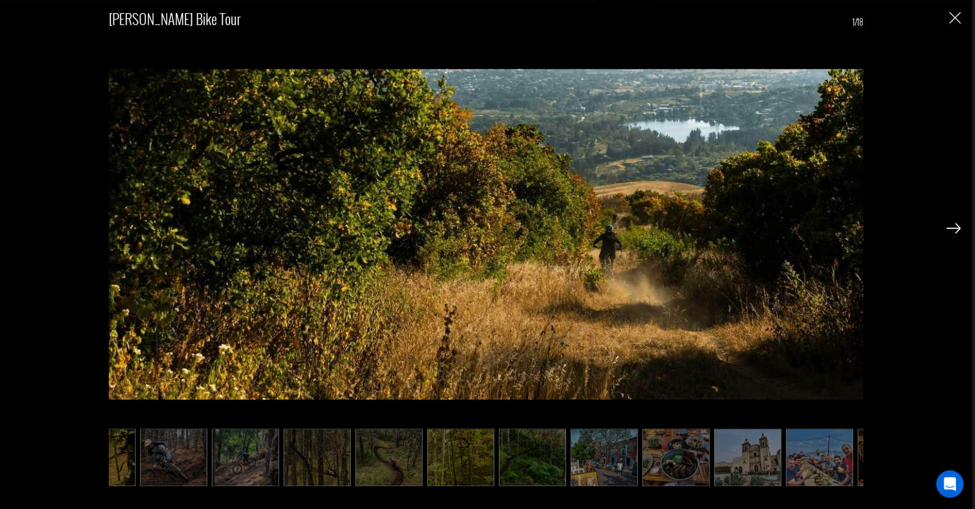
click at [950, 224] on img at bounding box center [953, 228] width 14 height 10
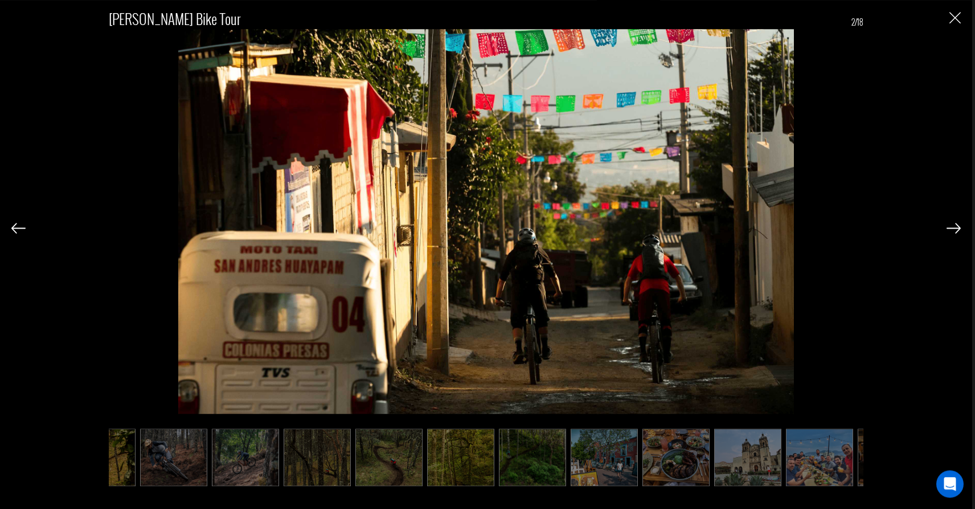
click at [950, 224] on img at bounding box center [953, 228] width 14 height 10
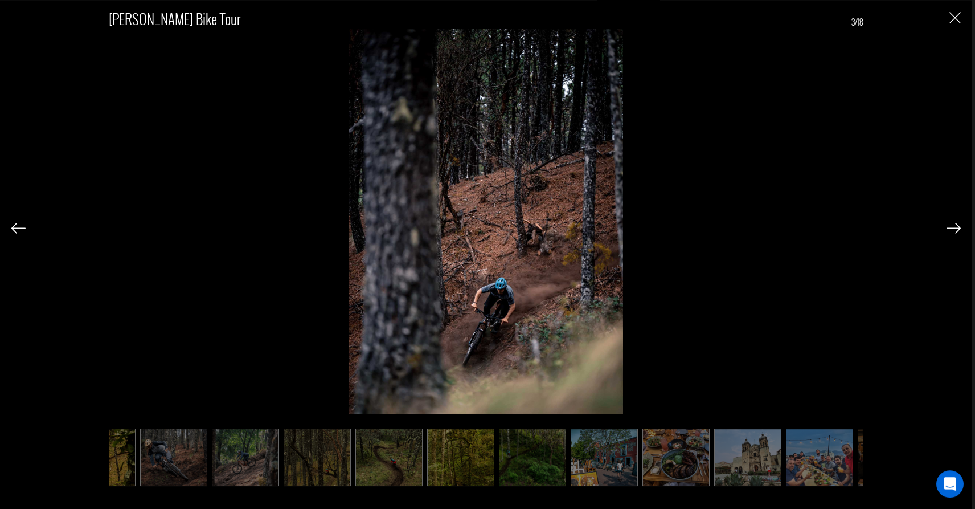
click at [950, 224] on img at bounding box center [953, 228] width 14 height 10
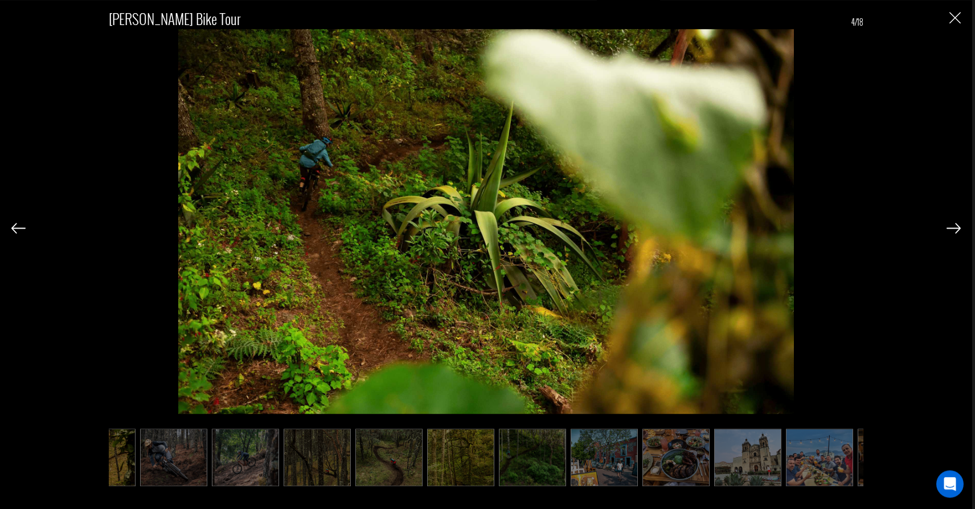
click at [950, 224] on img at bounding box center [953, 228] width 14 height 10
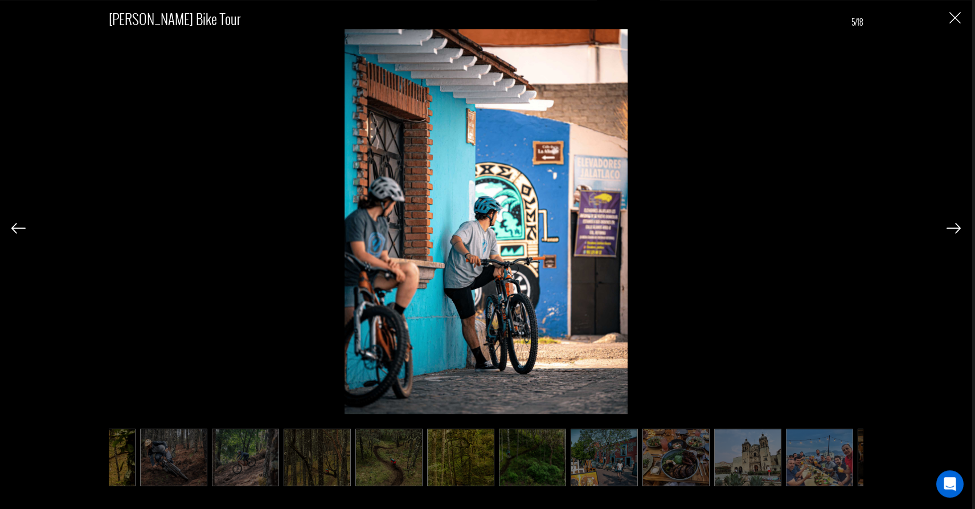
click at [950, 224] on img at bounding box center [953, 228] width 14 height 10
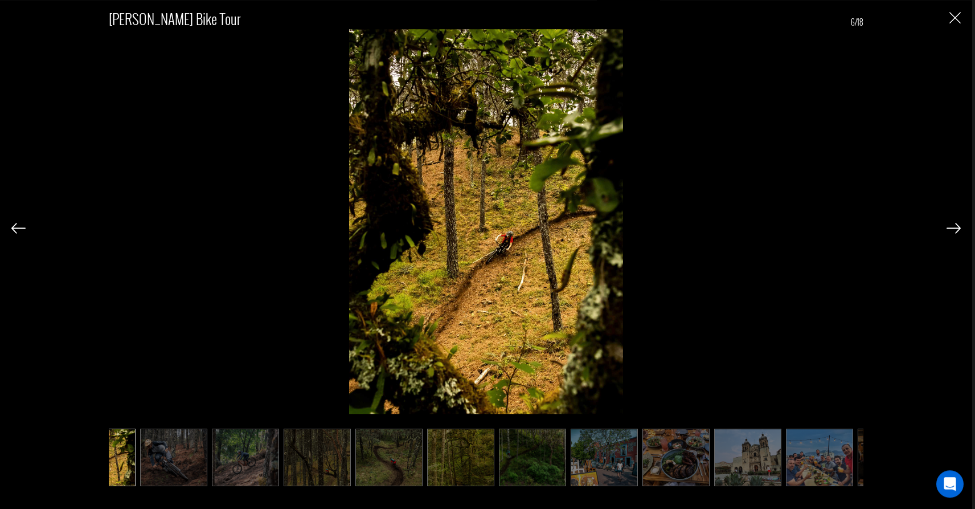
click at [950, 224] on img at bounding box center [953, 228] width 14 height 10
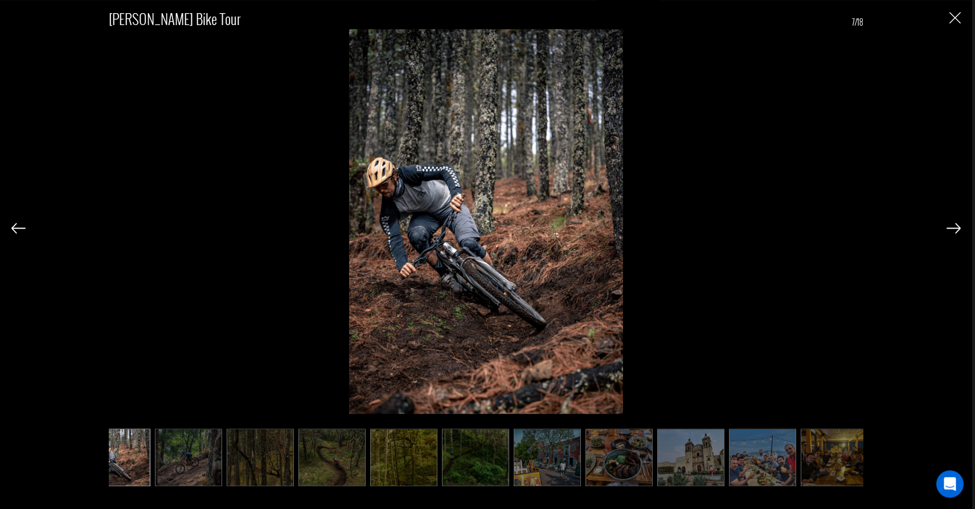
click at [950, 224] on img at bounding box center [953, 228] width 14 height 10
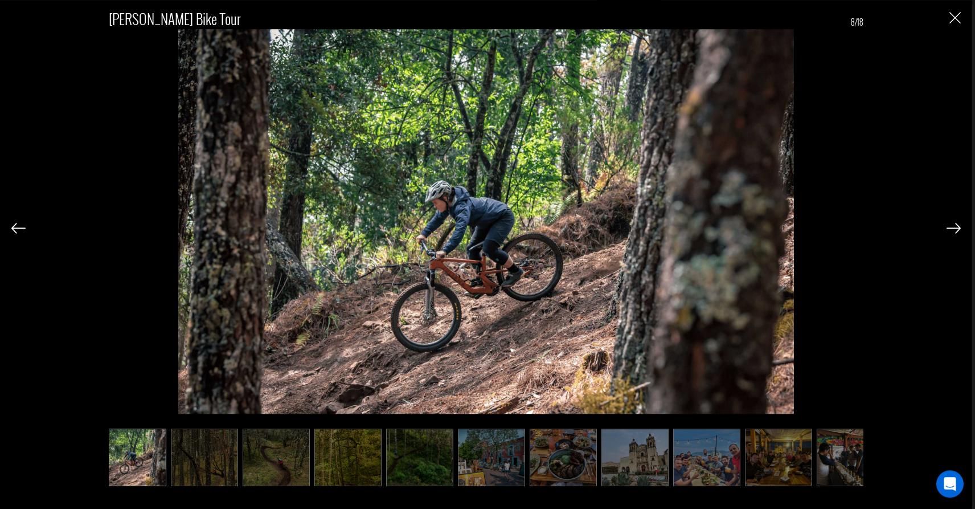
scroll to position [0, 515]
click at [950, 224] on img at bounding box center [953, 228] width 14 height 10
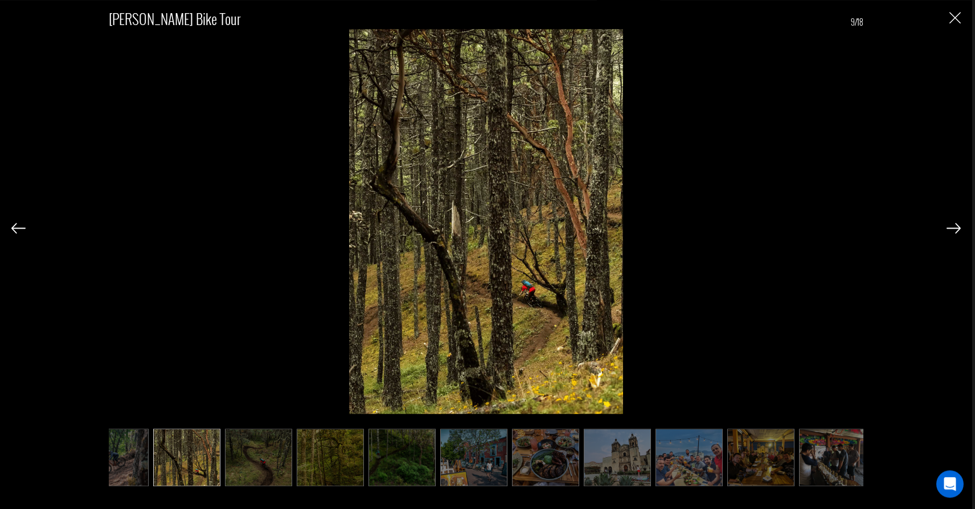
scroll to position [0, 536]
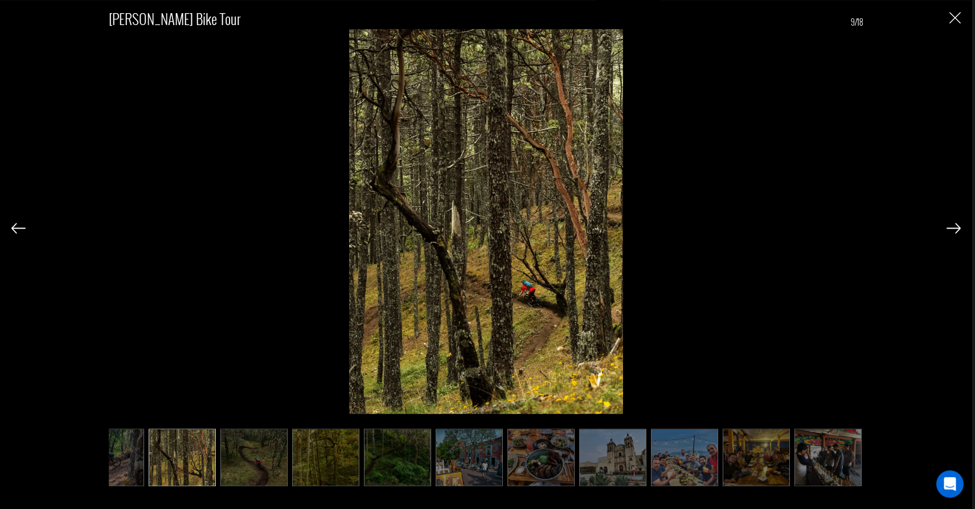
click at [950, 224] on img at bounding box center [953, 228] width 14 height 10
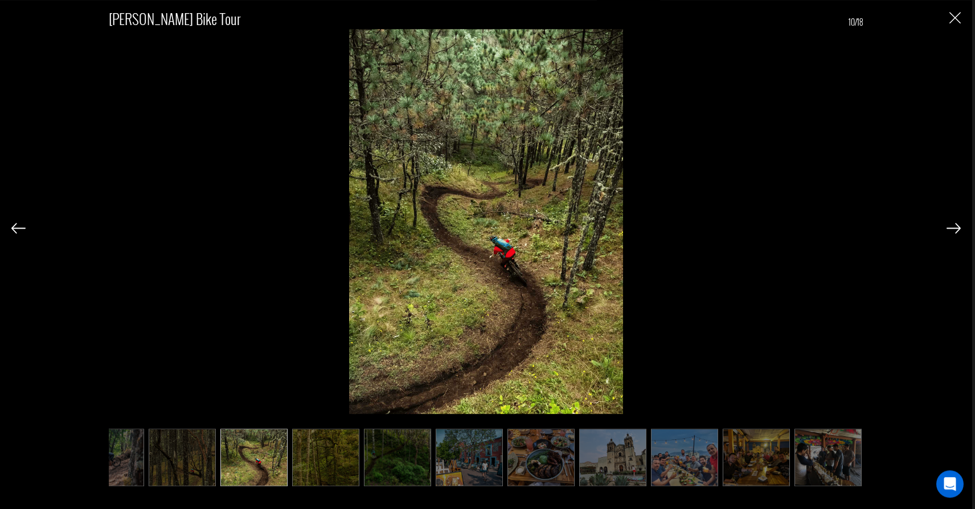
click at [950, 224] on img at bounding box center [953, 228] width 14 height 10
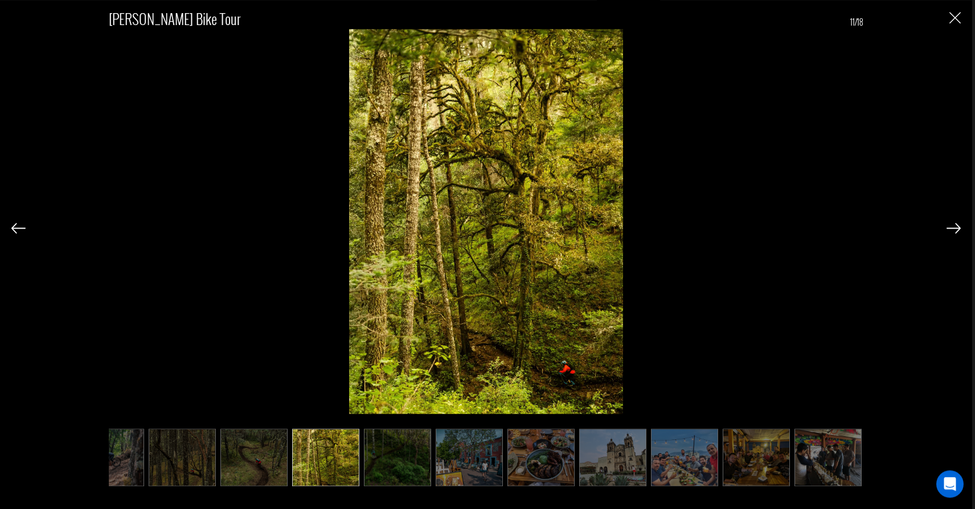
click at [950, 224] on img at bounding box center [953, 228] width 14 height 10
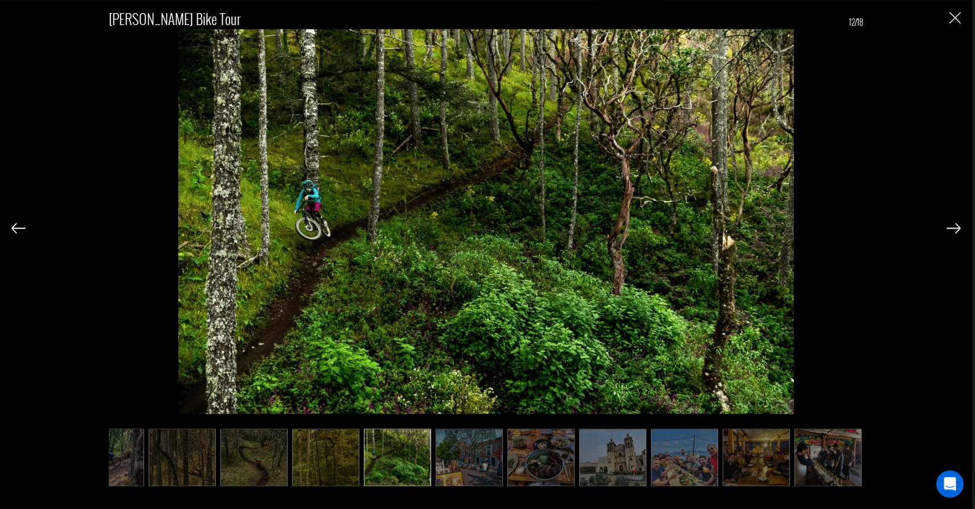
click at [950, 224] on img at bounding box center [953, 228] width 14 height 10
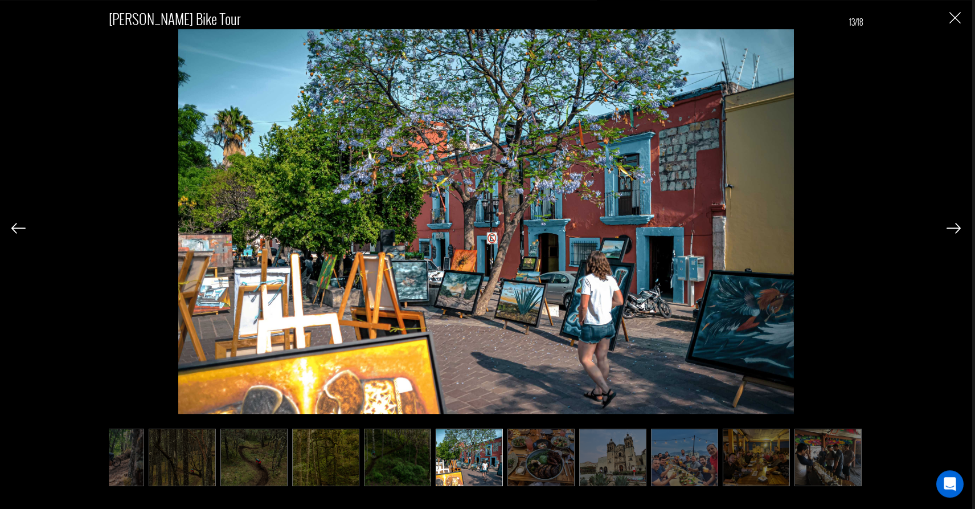
click at [950, 224] on img at bounding box center [953, 228] width 14 height 10
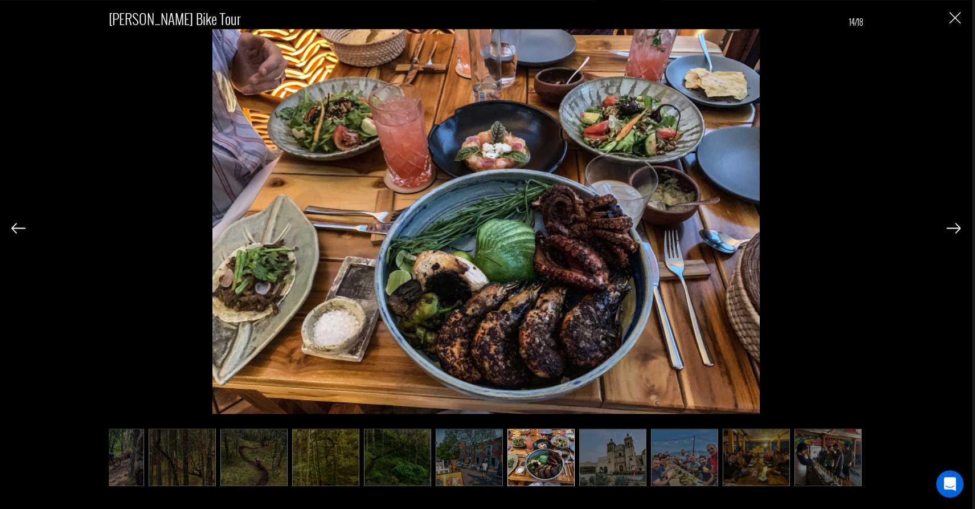
click at [950, 224] on img at bounding box center [953, 228] width 14 height 10
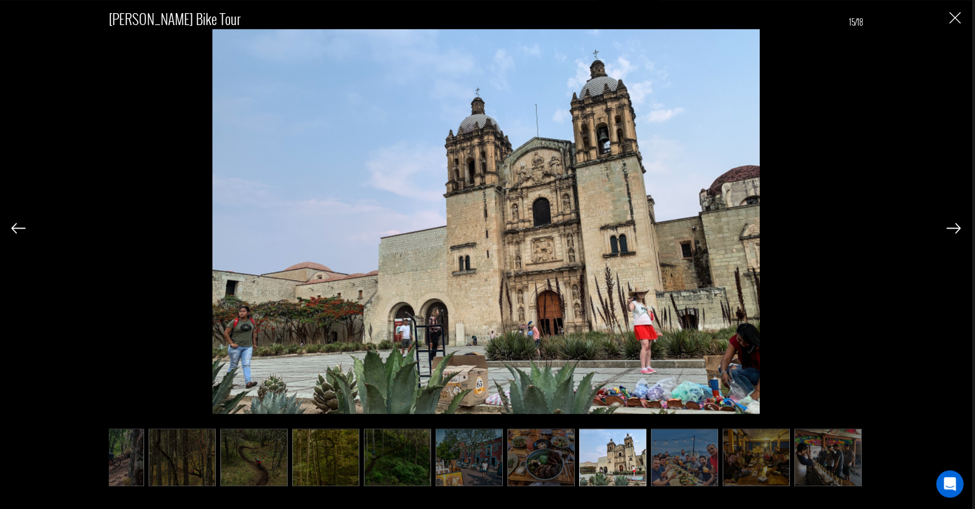
click at [950, 224] on img at bounding box center [953, 228] width 14 height 10
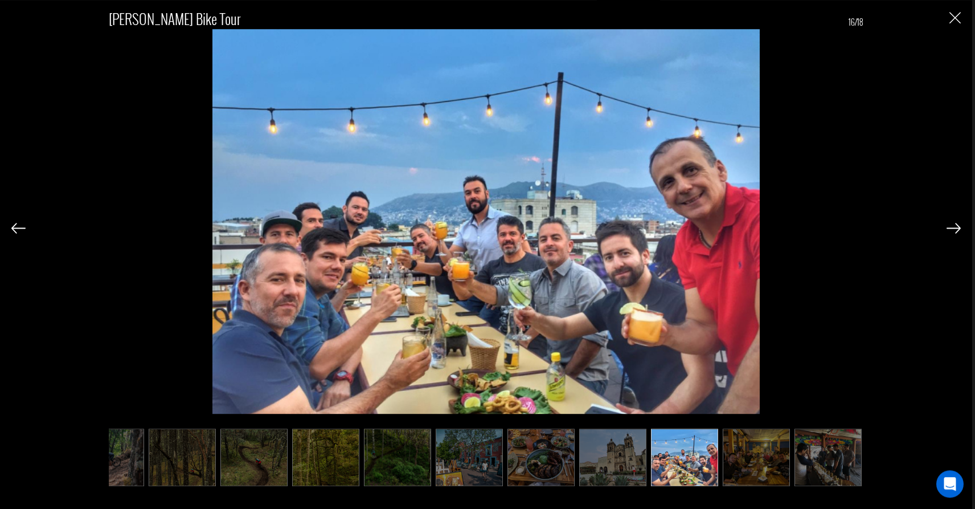
click at [950, 19] on img "Close" at bounding box center [954, 17] width 11 height 11
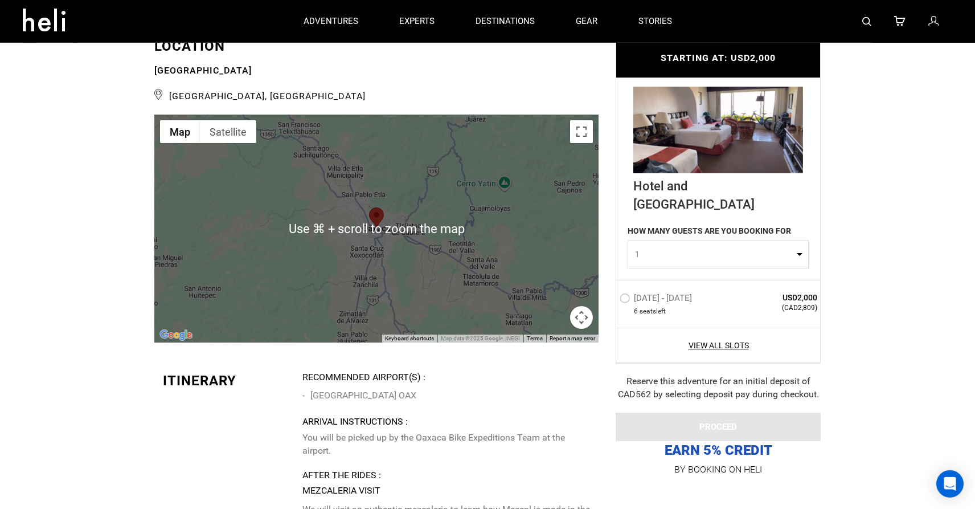
scroll to position [1811, 0]
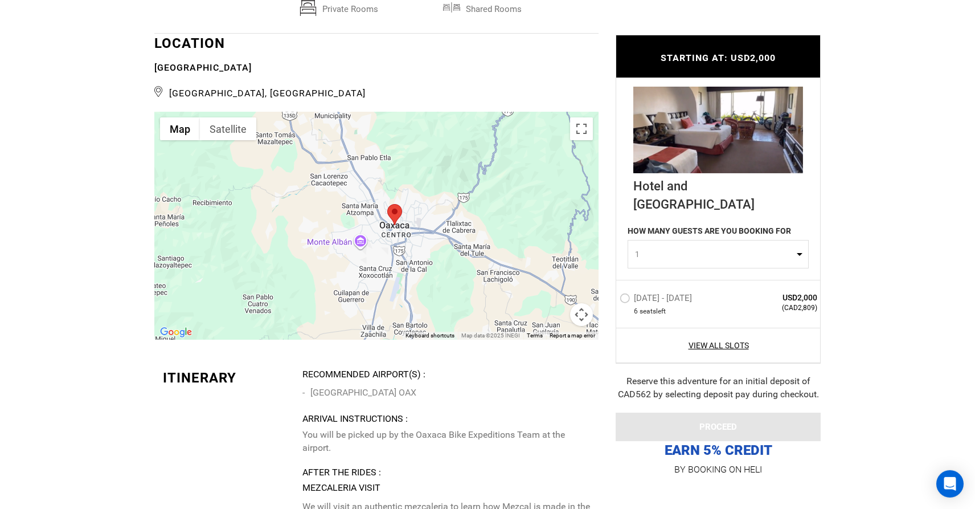
drag, startPoint x: 387, startPoint y: 272, endPoint x: 464, endPoint y: 288, distance: 77.8
click at [481, 294] on div at bounding box center [376, 226] width 444 height 228
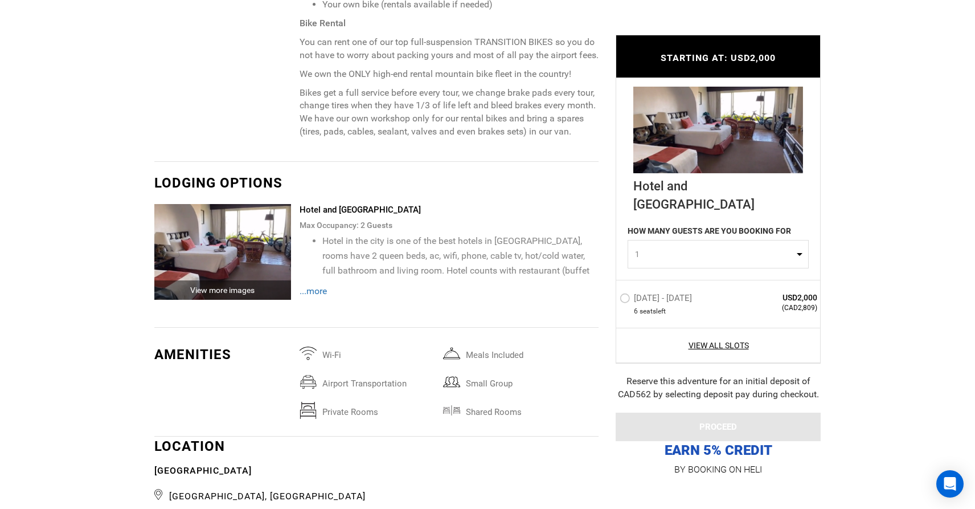
scroll to position [1412, 0]
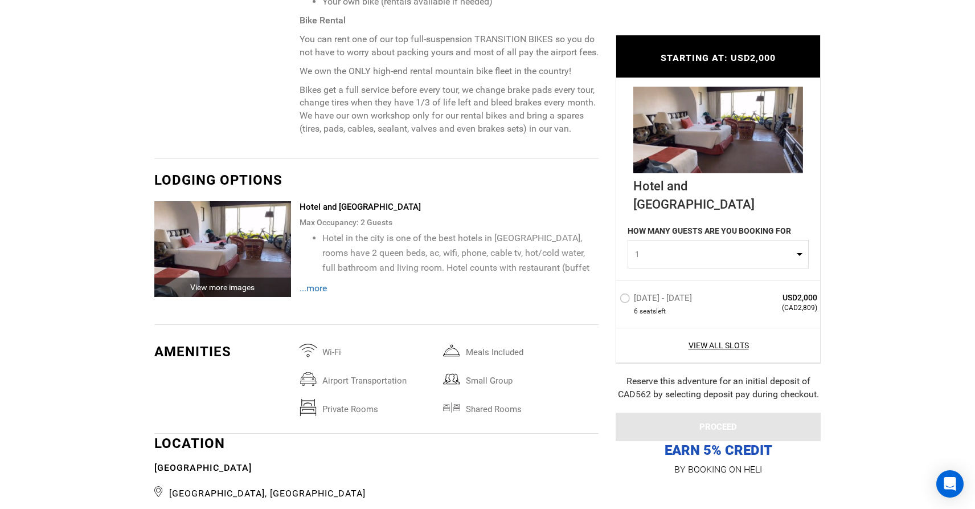
click at [209, 259] on img at bounding box center [222, 249] width 137 height 96
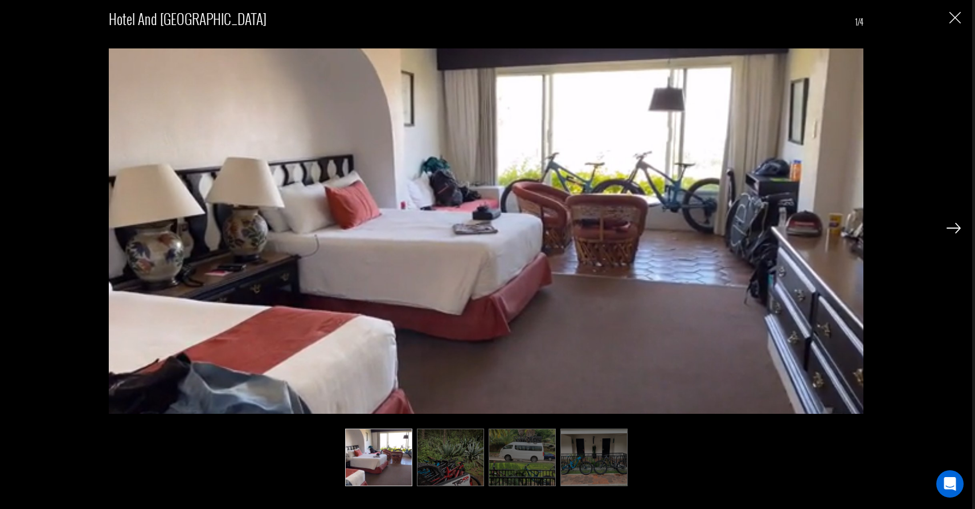
click at [955, 232] on img at bounding box center [953, 228] width 14 height 10
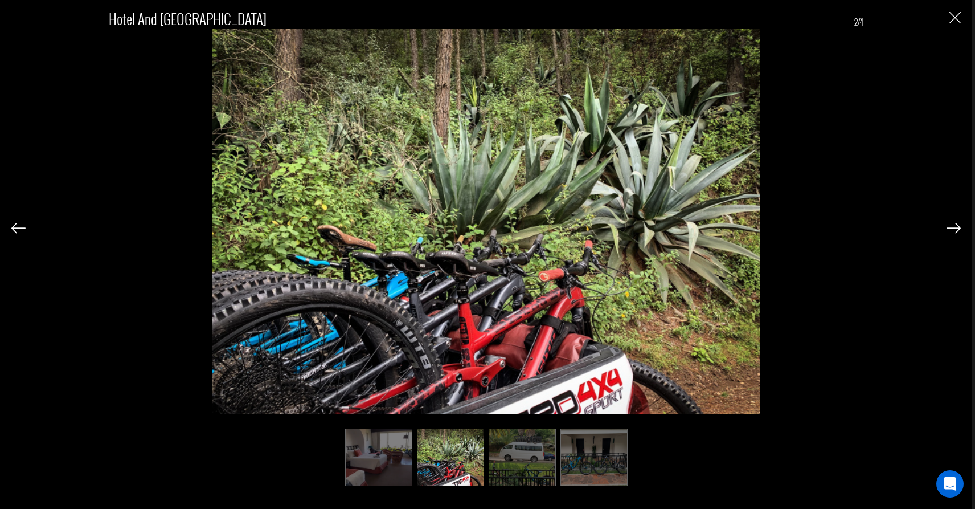
click at [955, 232] on img at bounding box center [953, 228] width 14 height 10
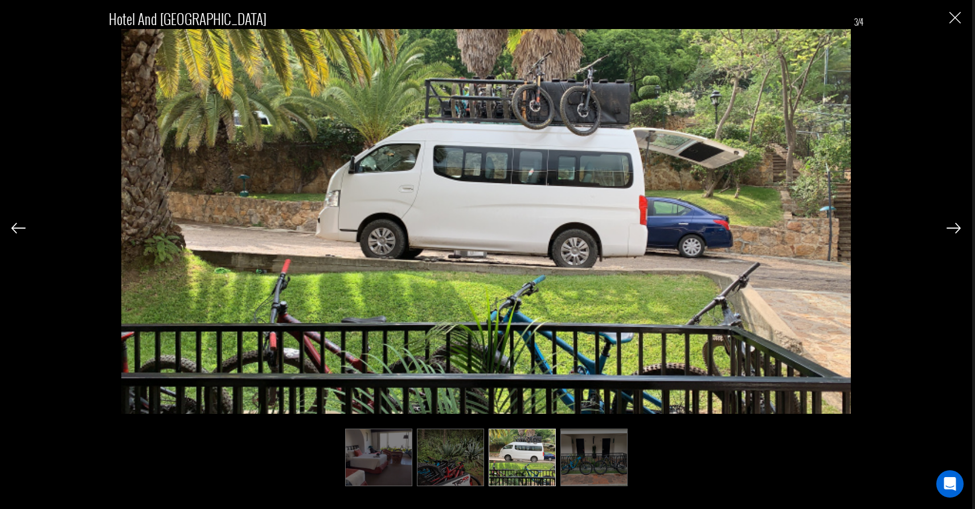
click at [955, 232] on img at bounding box center [953, 228] width 14 height 10
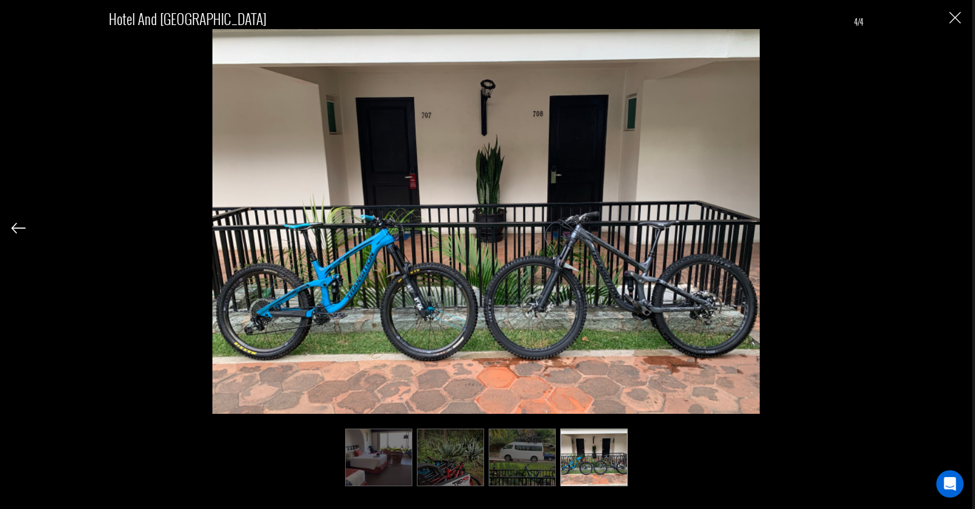
click at [955, 232] on div "Hotel and [GEOGRAPHIC_DATA] 4/4" at bounding box center [485, 241] width 949 height 483
click at [958, 18] on img "Close" at bounding box center [954, 17] width 11 height 11
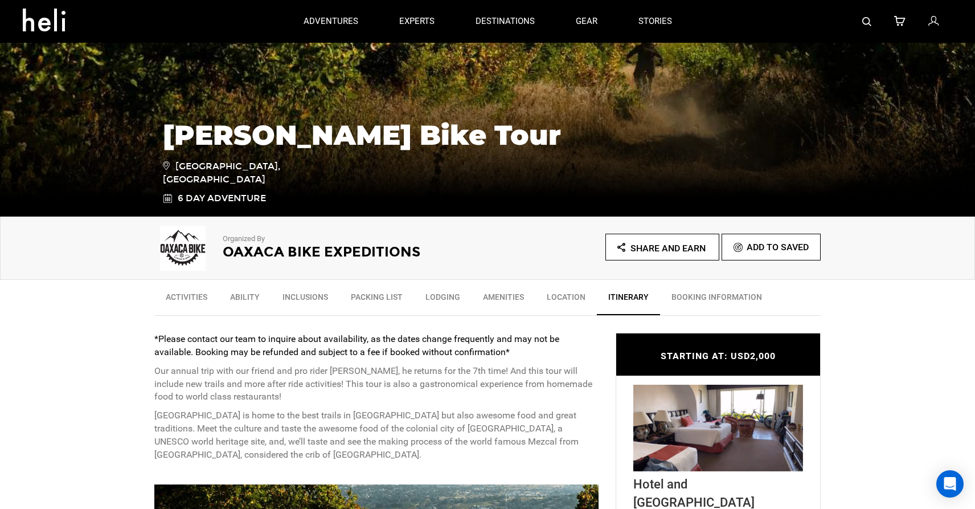
scroll to position [164, 0]
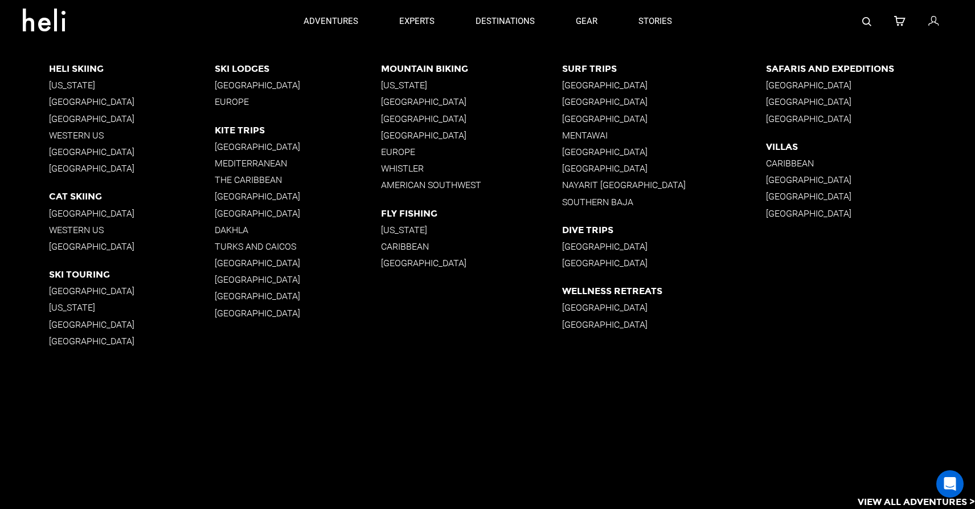
click at [404, 102] on p "[GEOGRAPHIC_DATA]" at bounding box center [471, 101] width 181 height 11
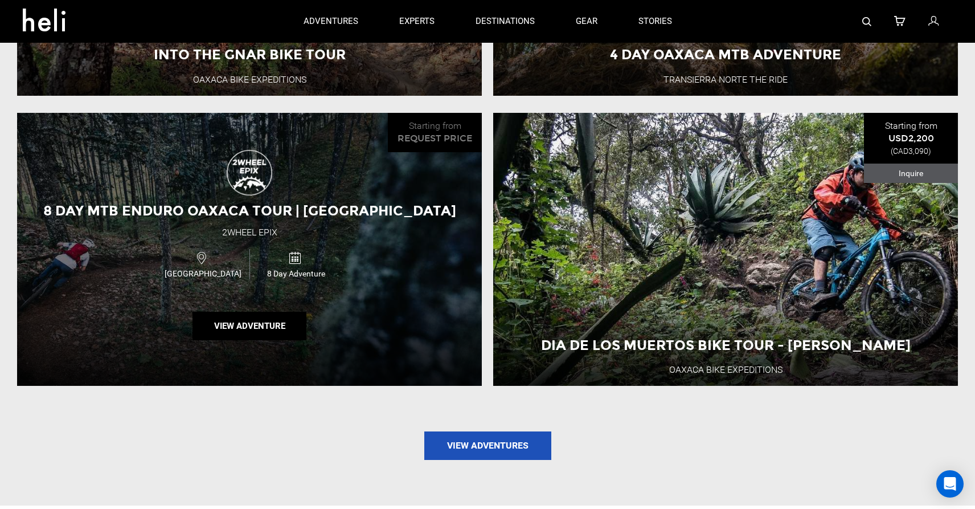
scroll to position [1395, 0]
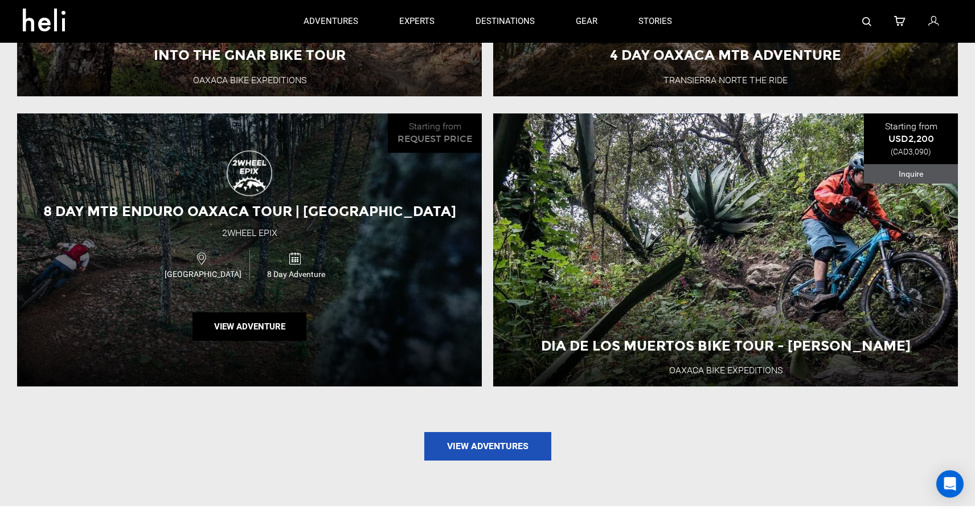
click at [408, 256] on div "8 Day MTB Enduro Oaxaca Tour | [GEOGRAPHIC_DATA] 2wheel [GEOGRAPHIC_DATA] [GEOG…" at bounding box center [249, 249] width 465 height 273
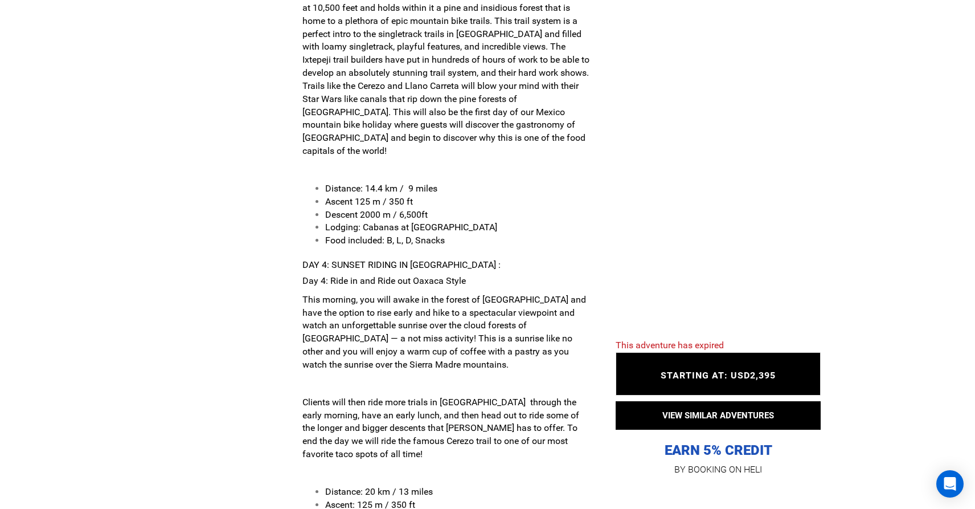
scroll to position [2610, 0]
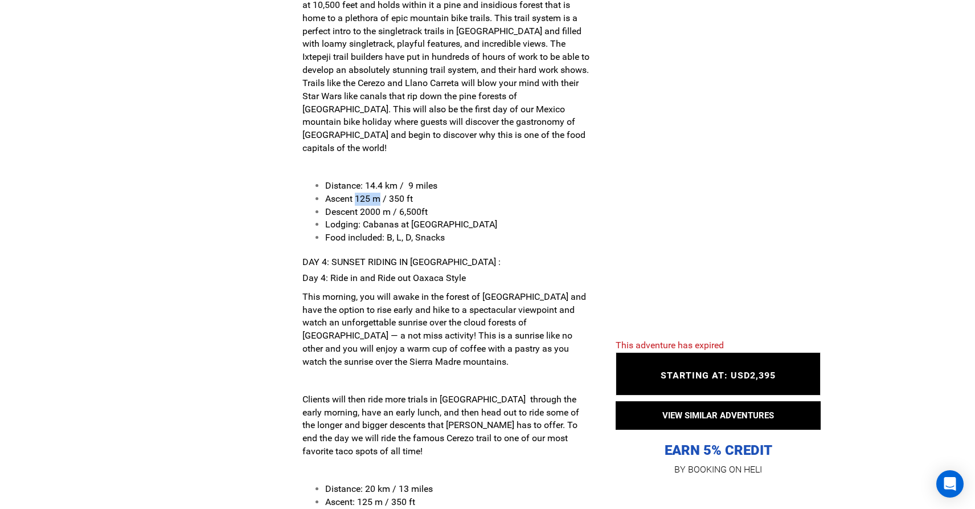
drag, startPoint x: 358, startPoint y: 194, endPoint x: 378, endPoint y: 194, distance: 19.9
click at [378, 194] on strong "Ascent 125 m / 350 ft" at bounding box center [369, 198] width 88 height 11
click at [519, 222] on li "Lodging: Cabanas at [GEOGRAPHIC_DATA]" at bounding box center [457, 224] width 265 height 13
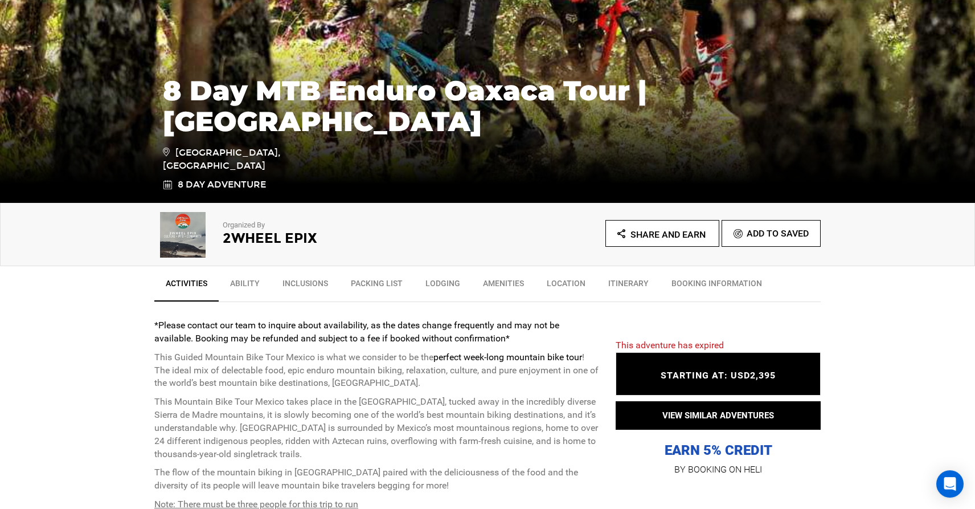
scroll to position [182, 0]
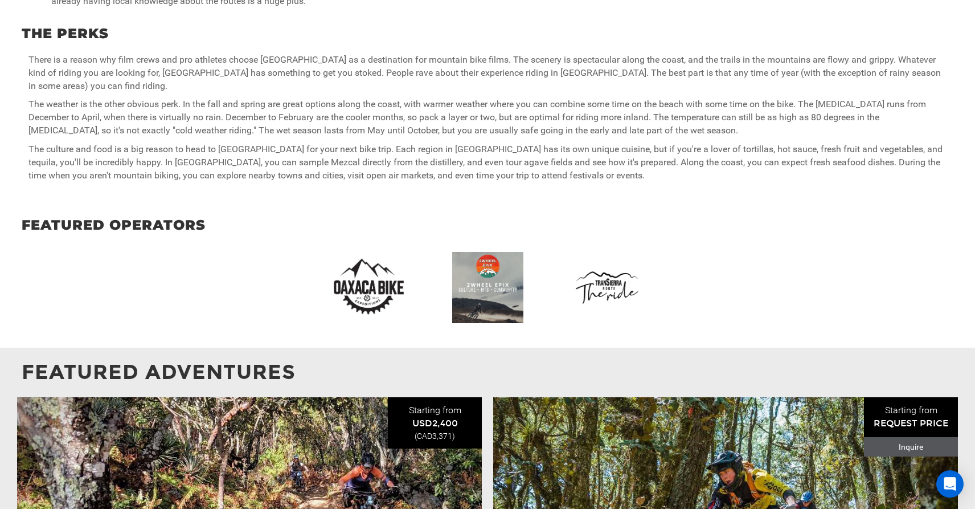
scroll to position [825, 0]
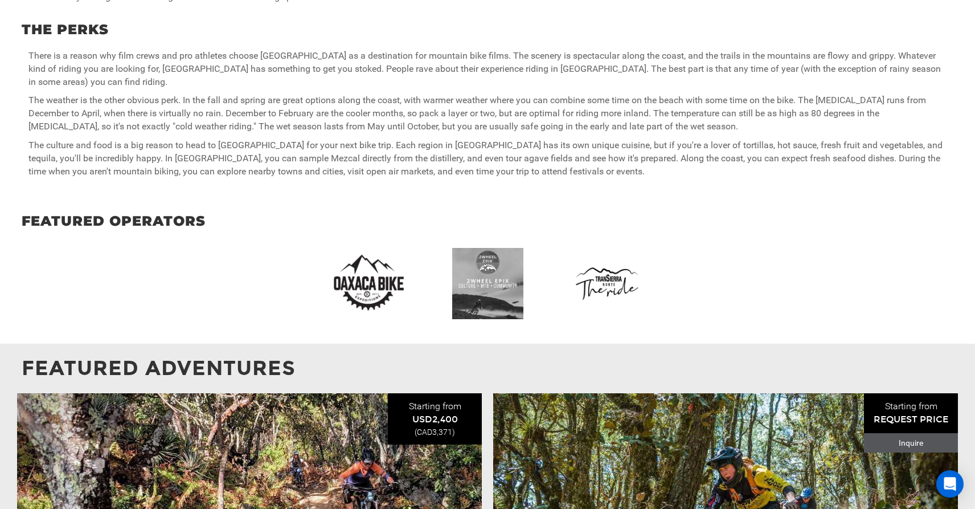
click at [499, 276] on img at bounding box center [487, 283] width 71 height 71
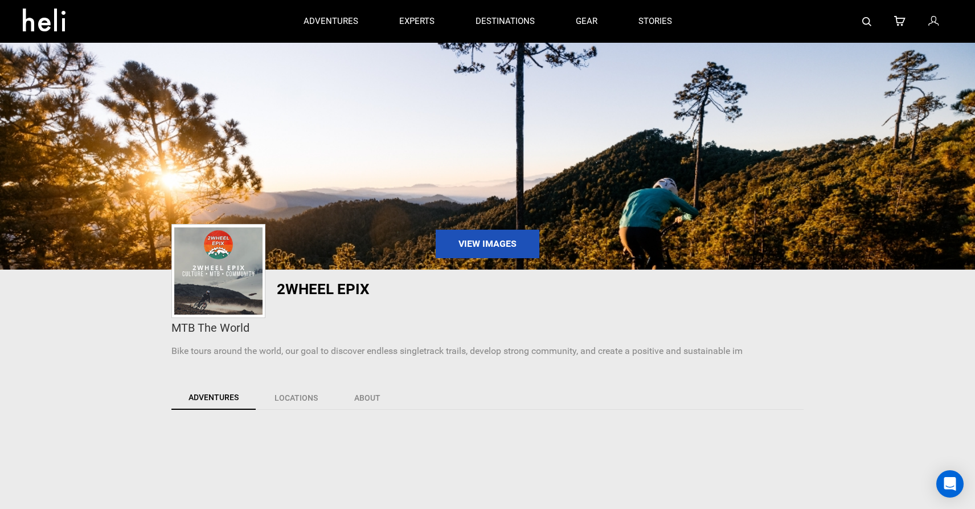
click at [228, 281] on img at bounding box center [218, 270] width 88 height 87
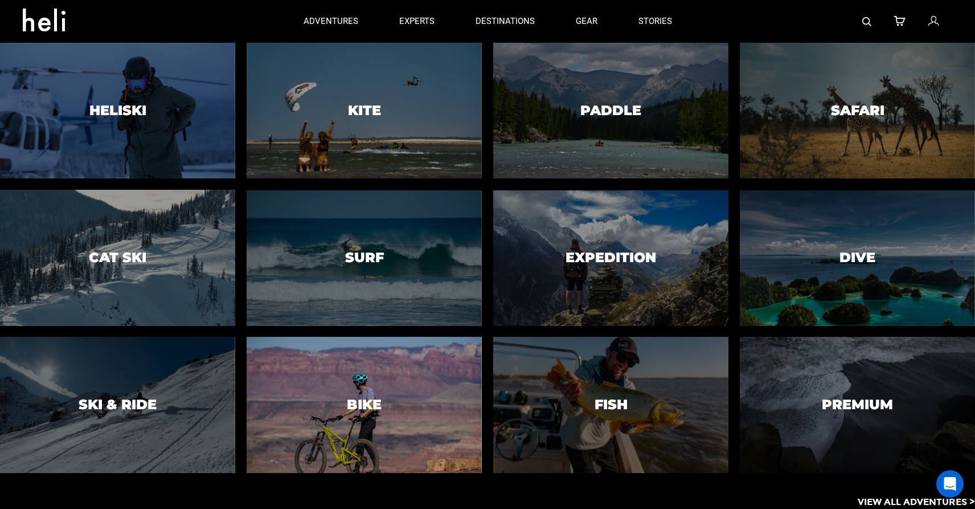
click at [448, 387] on div at bounding box center [364, 404] width 240 height 138
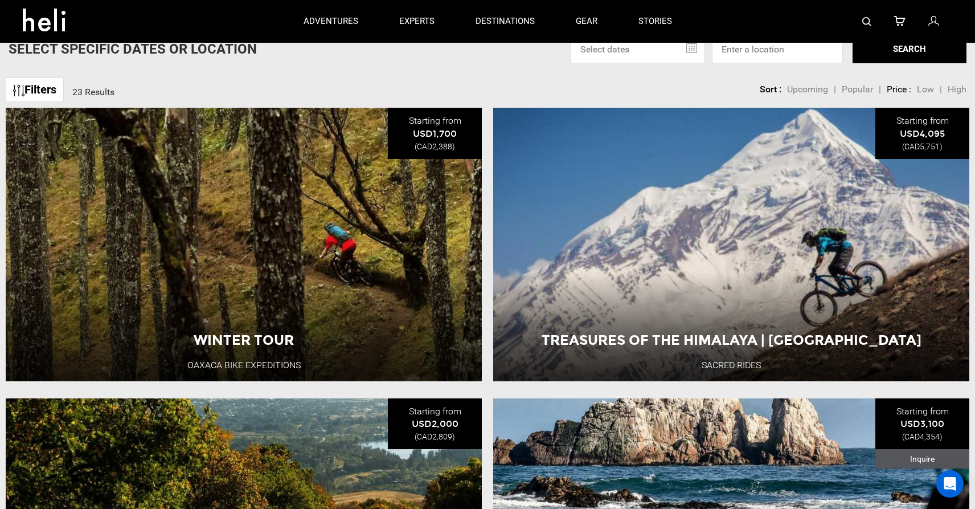
scroll to position [425, 0]
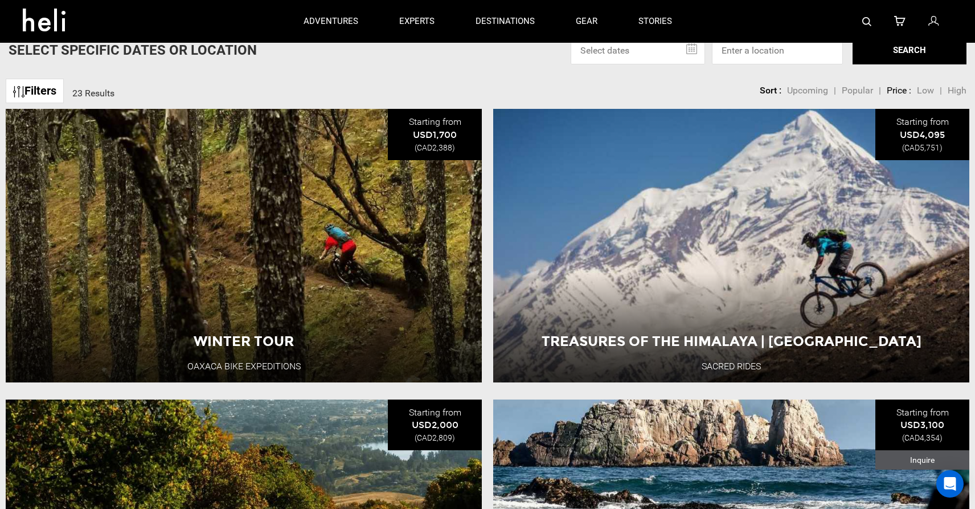
click at [667, 55] on input "text" at bounding box center [638, 50] width 134 height 28
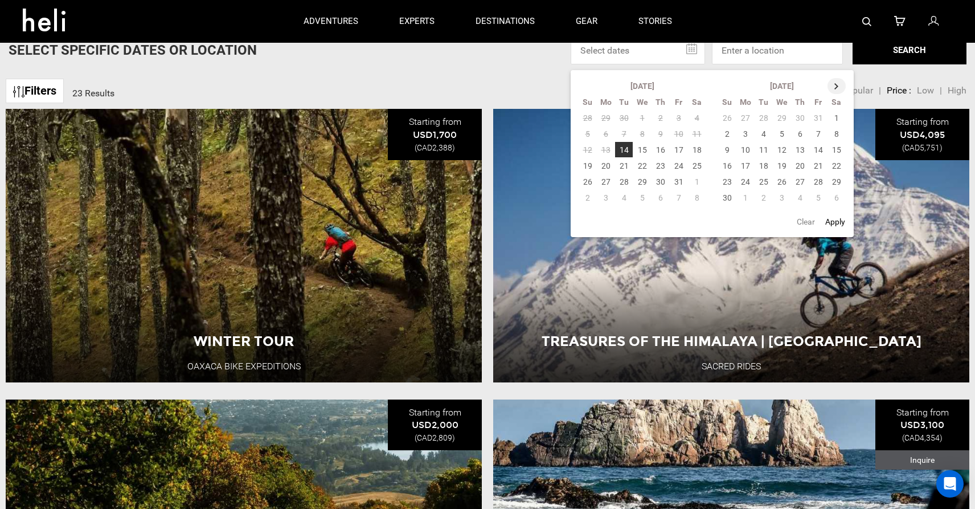
click at [837, 86] on th at bounding box center [836, 86] width 18 height 16
click at [837, 86] on th at bounding box center [837, 86] width 18 height 16
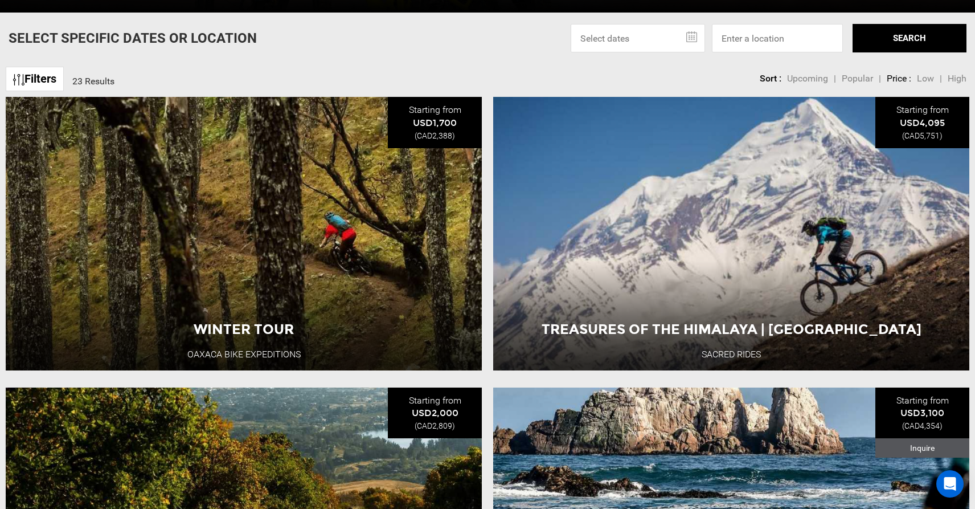
scroll to position [435, 0]
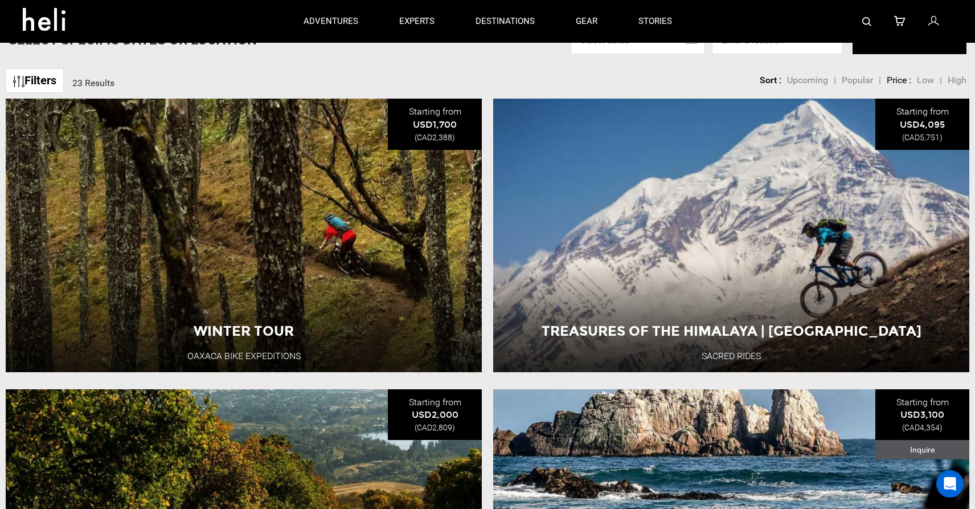
click at [802, 81] on span "Upcoming" at bounding box center [807, 80] width 41 height 11
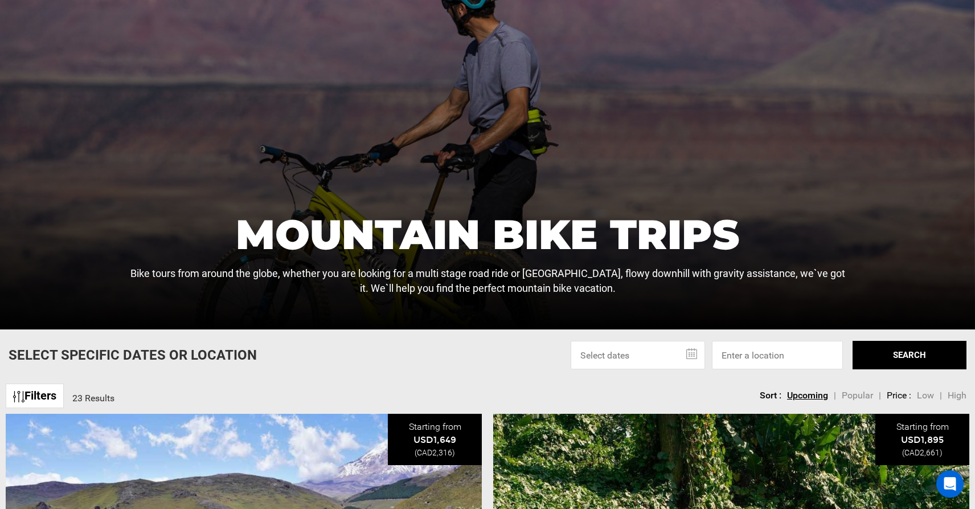
scroll to position [124, 0]
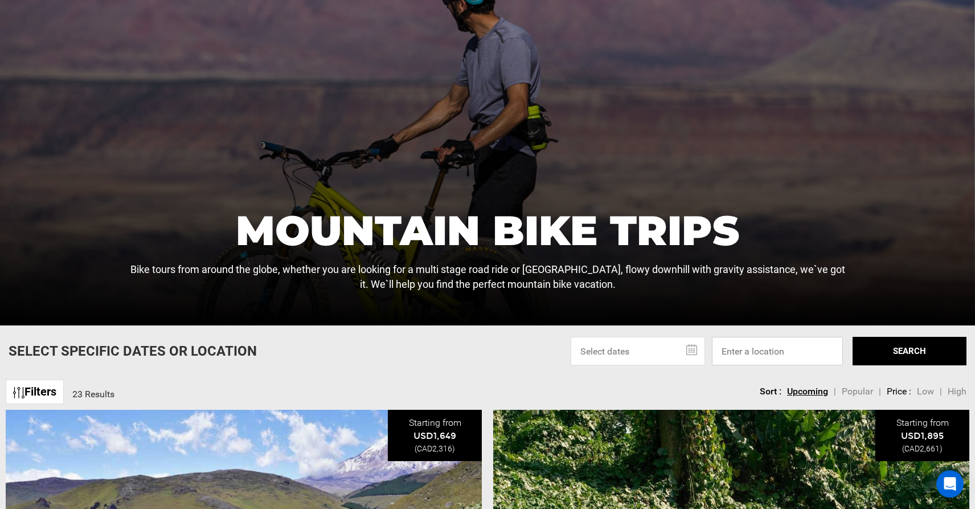
click at [741, 350] on input at bounding box center [777, 351] width 131 height 28
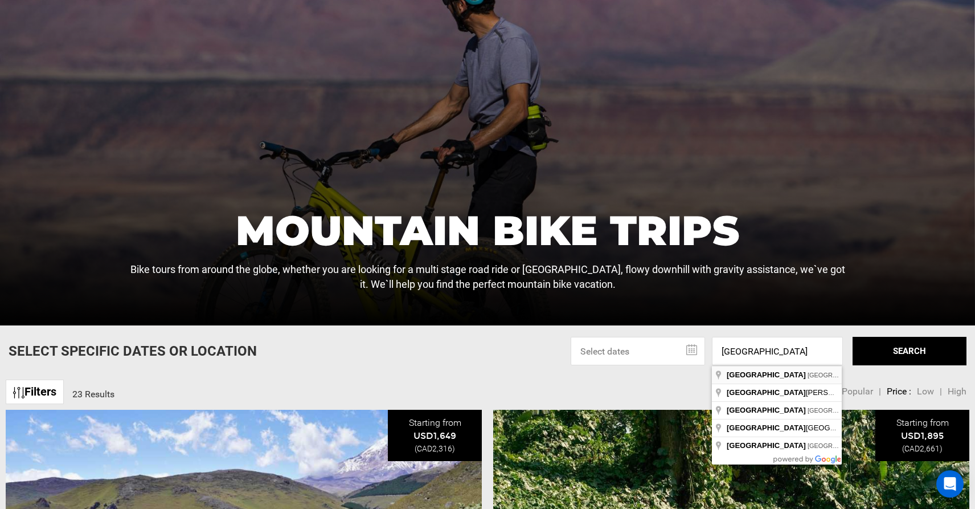
type input "[GEOGRAPHIC_DATA], [GEOGRAPHIC_DATA]"
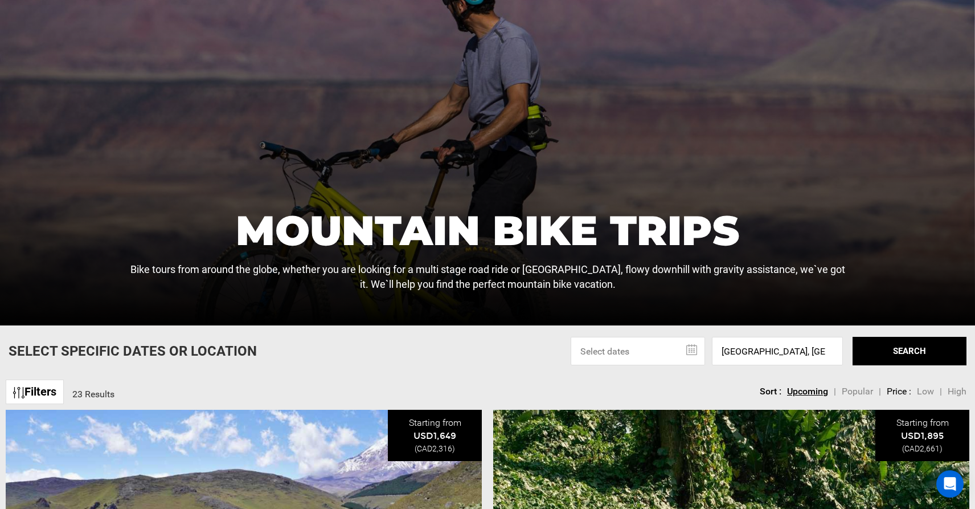
click at [901, 349] on button "SEARCH" at bounding box center [909, 351] width 114 height 28
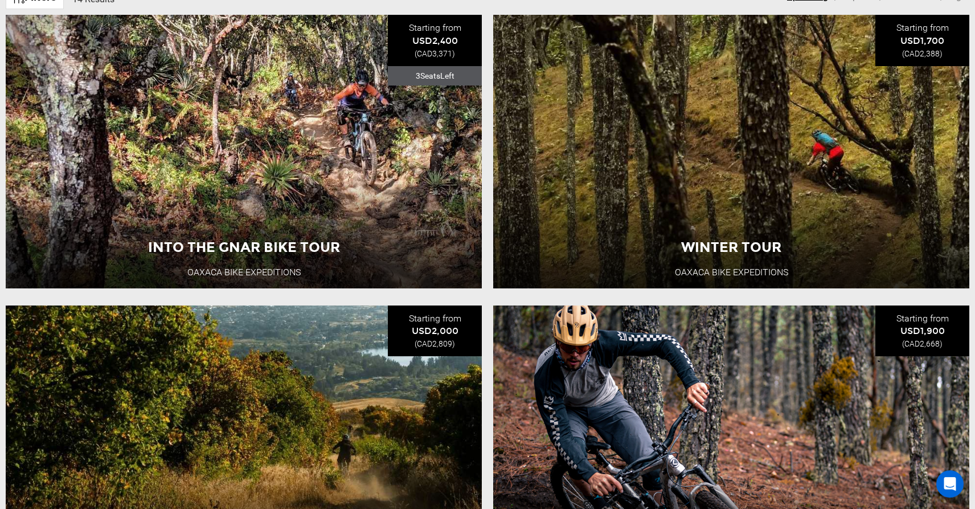
scroll to position [524, 0]
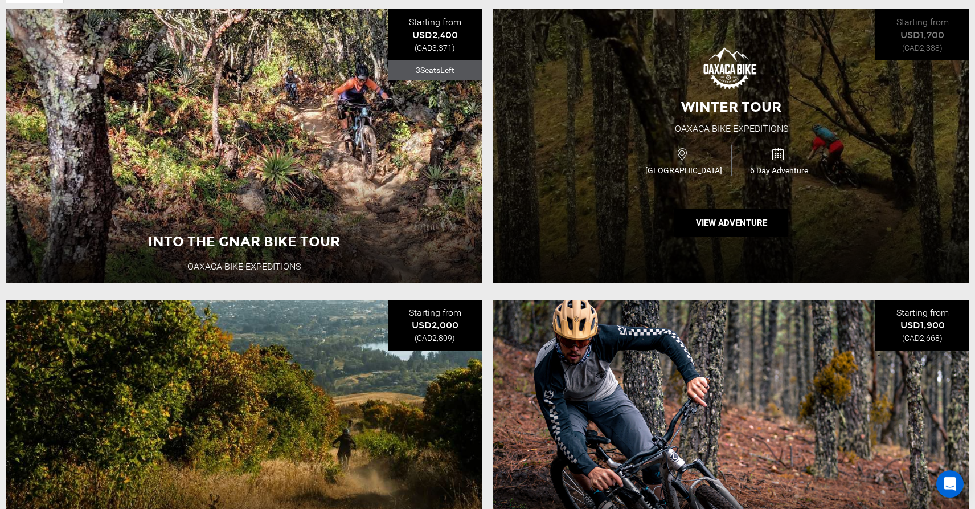
click at [644, 196] on div "Winter Tour Oaxaca Bike Expeditions [GEOGRAPHIC_DATA] 6 Day Adventure View Adve…" at bounding box center [731, 145] width 476 height 273
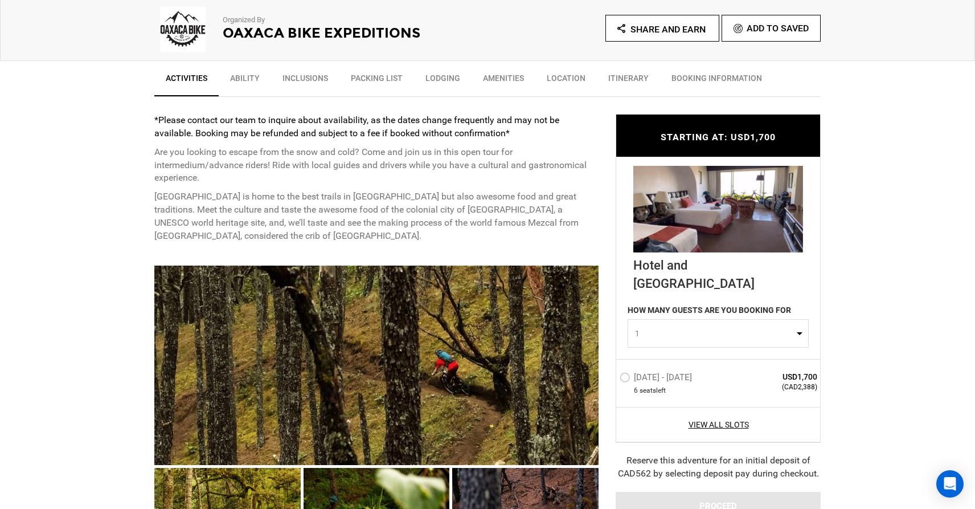
scroll to position [410, 0]
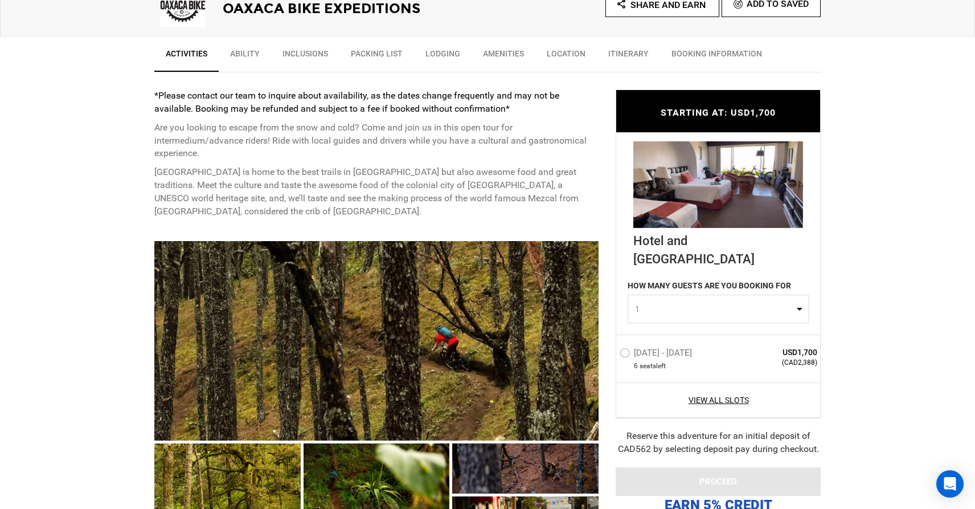
click at [624, 347] on label "[DATE] - [DATE]" at bounding box center [657, 354] width 75 height 14
click at [612, 345] on input "[DATE] - [DATE]" at bounding box center [612, 357] width 0 height 24
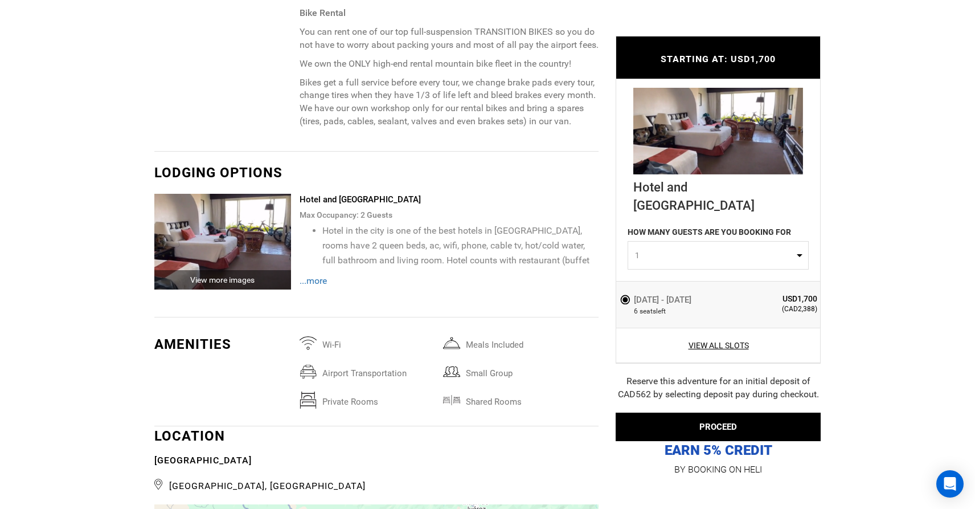
scroll to position [1424, 0]
